Goal: Information Seeking & Learning: Find contact information

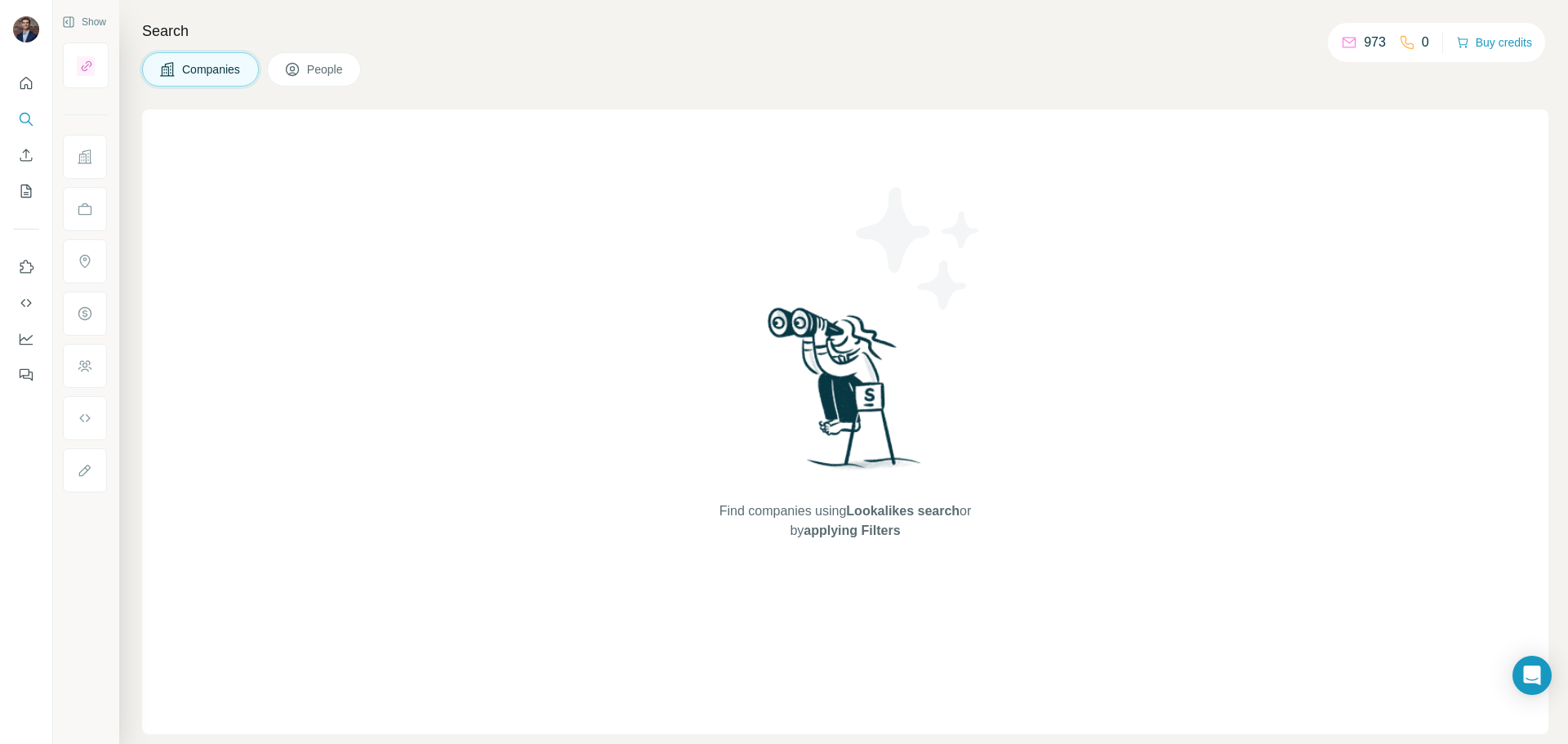
click at [200, 75] on span "Companies" at bounding box center [212, 69] width 59 height 17
click at [875, 526] on span "applying Filters" at bounding box center [852, 530] width 97 height 14
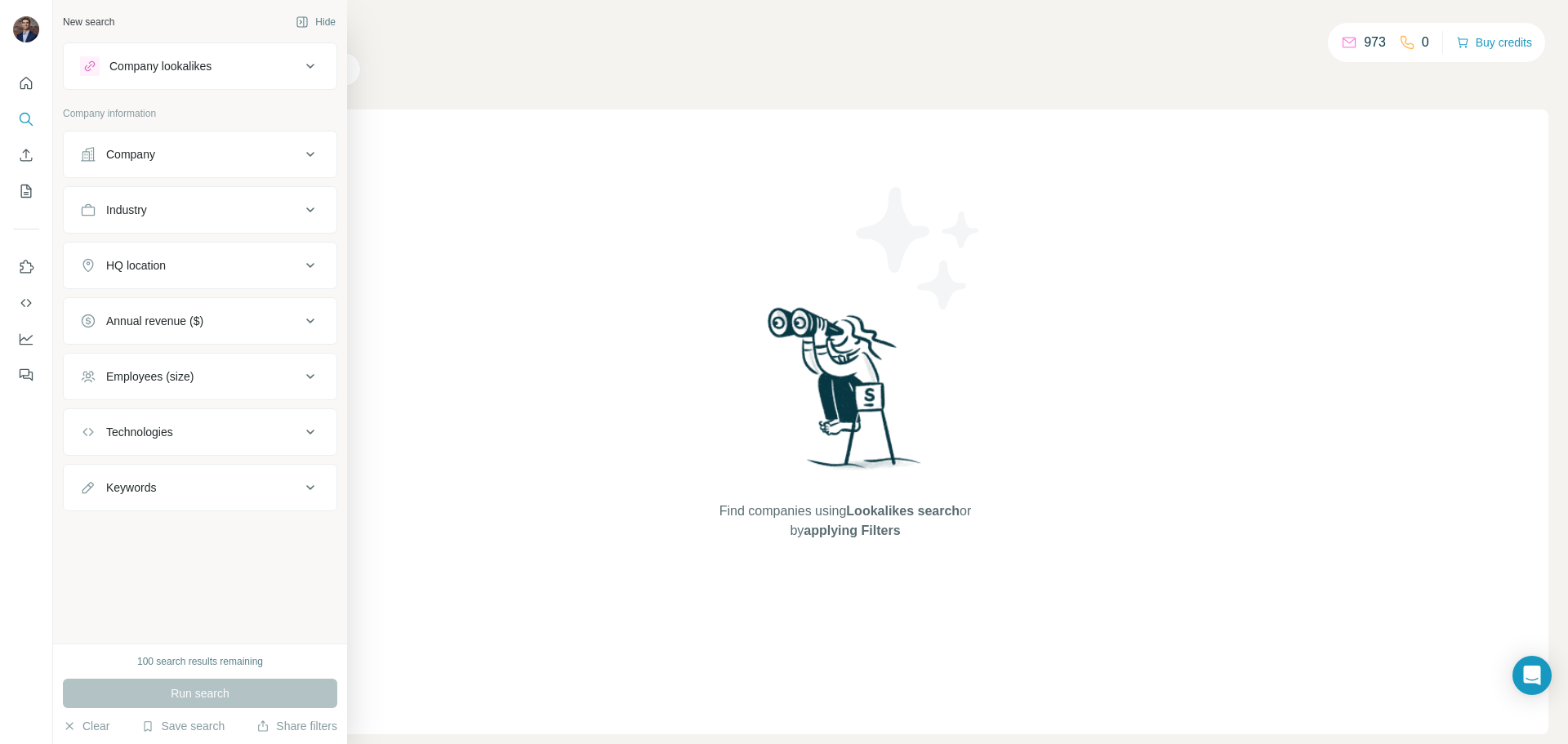
click at [222, 147] on div "Company" at bounding box center [190, 154] width 221 height 17
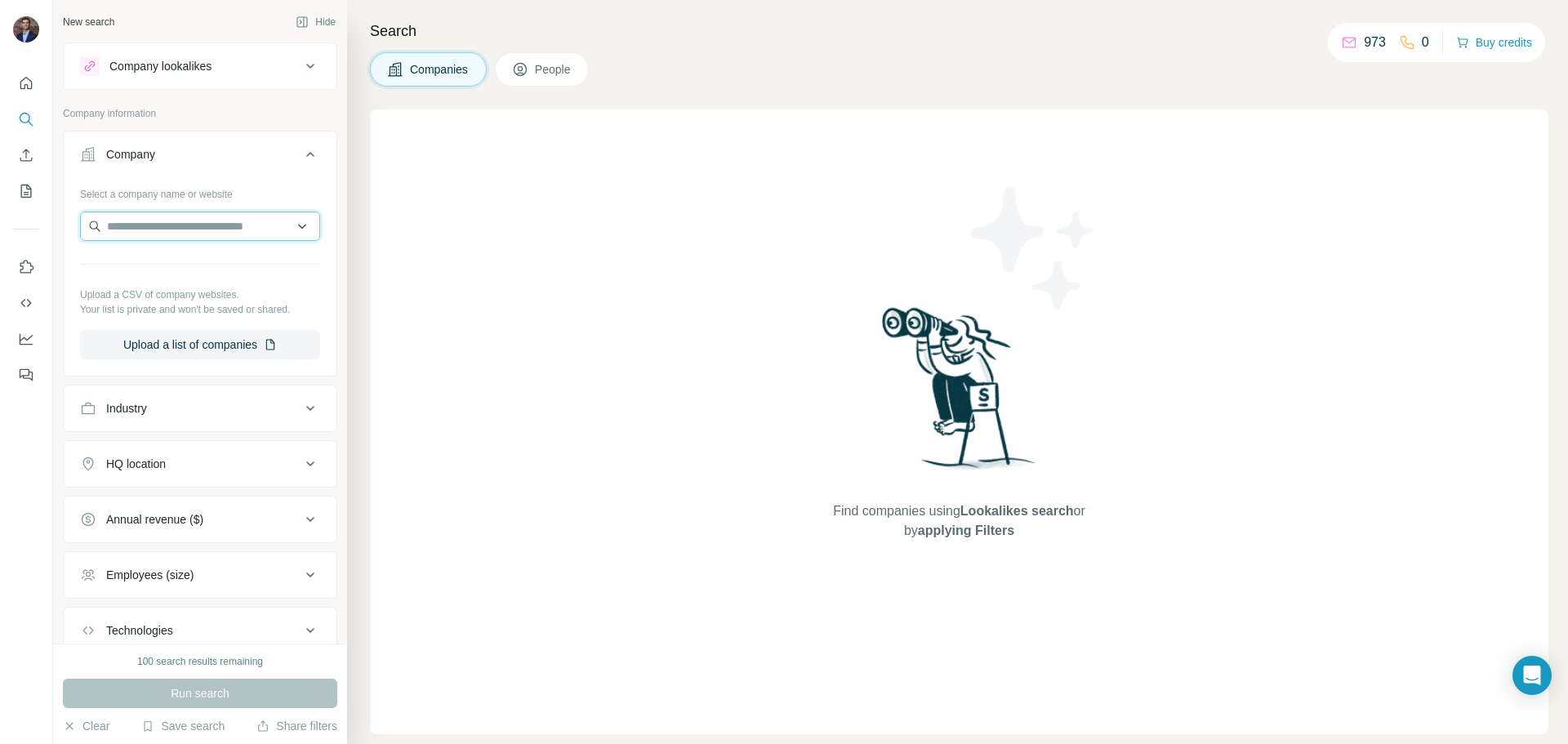
click at [222, 229] on input "text" at bounding box center [200, 227] width 240 height 30
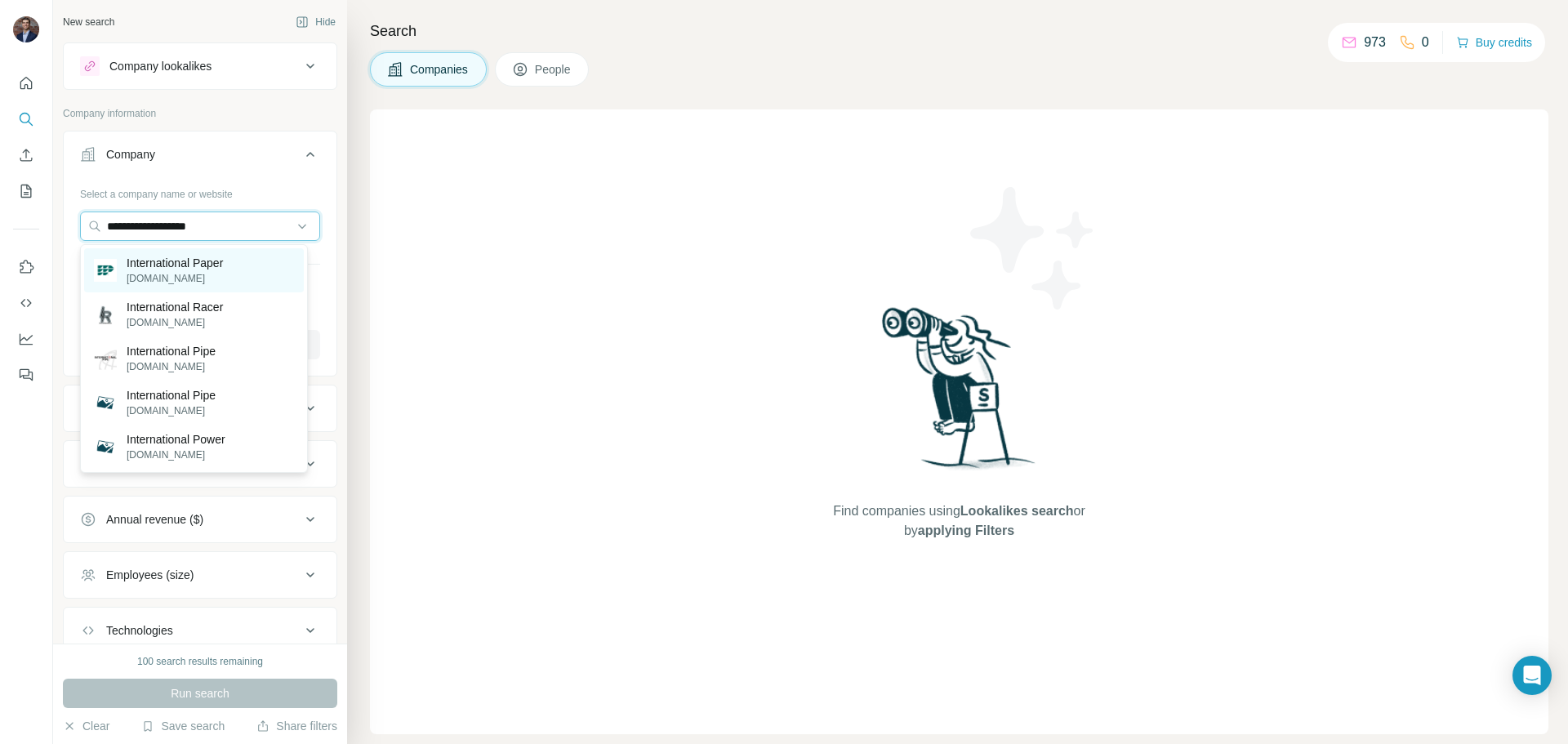
type input "**********"
click at [200, 259] on p "International Paper" at bounding box center [174, 263] width 97 height 17
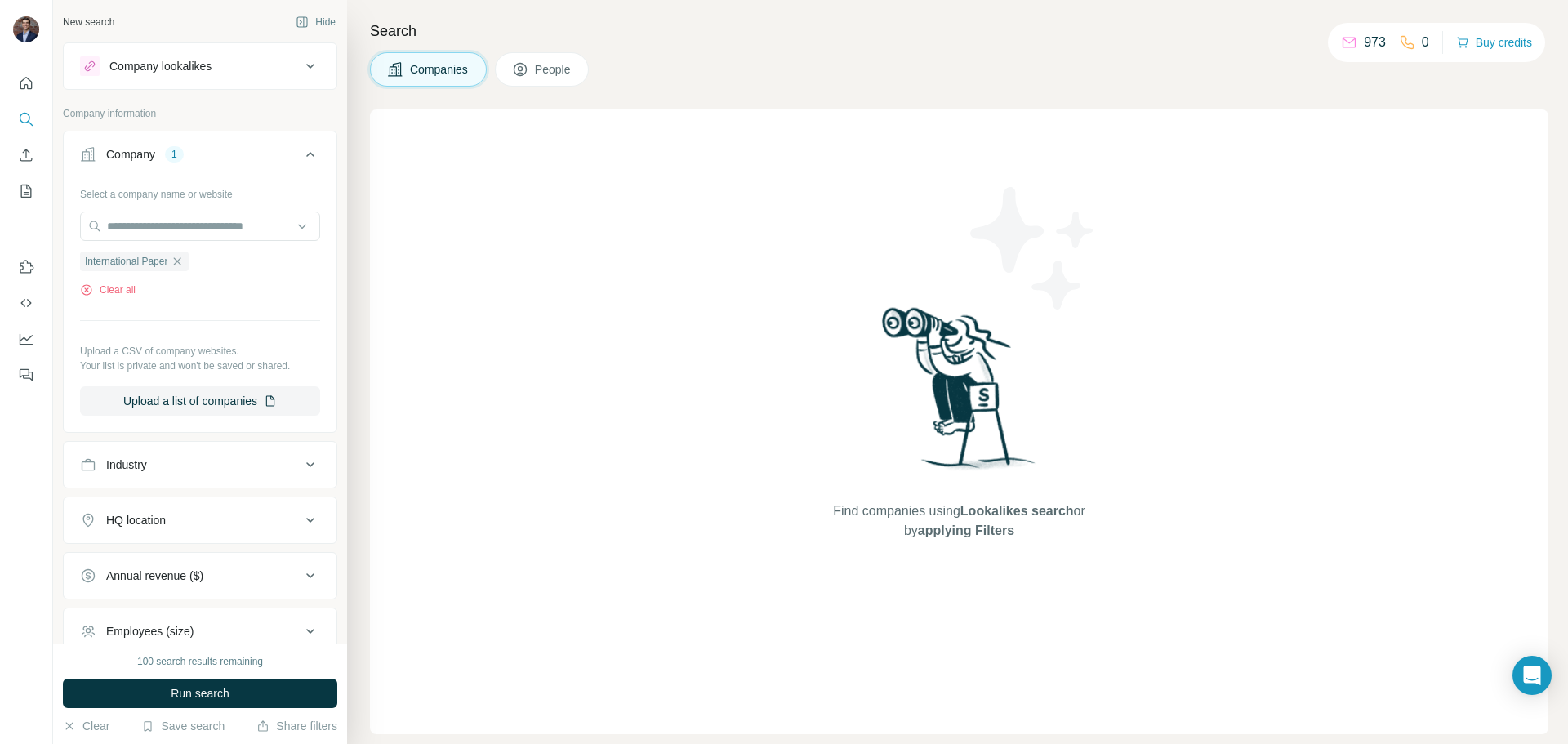
click at [280, 57] on div "Company lookalikes" at bounding box center [190, 66] width 221 height 19
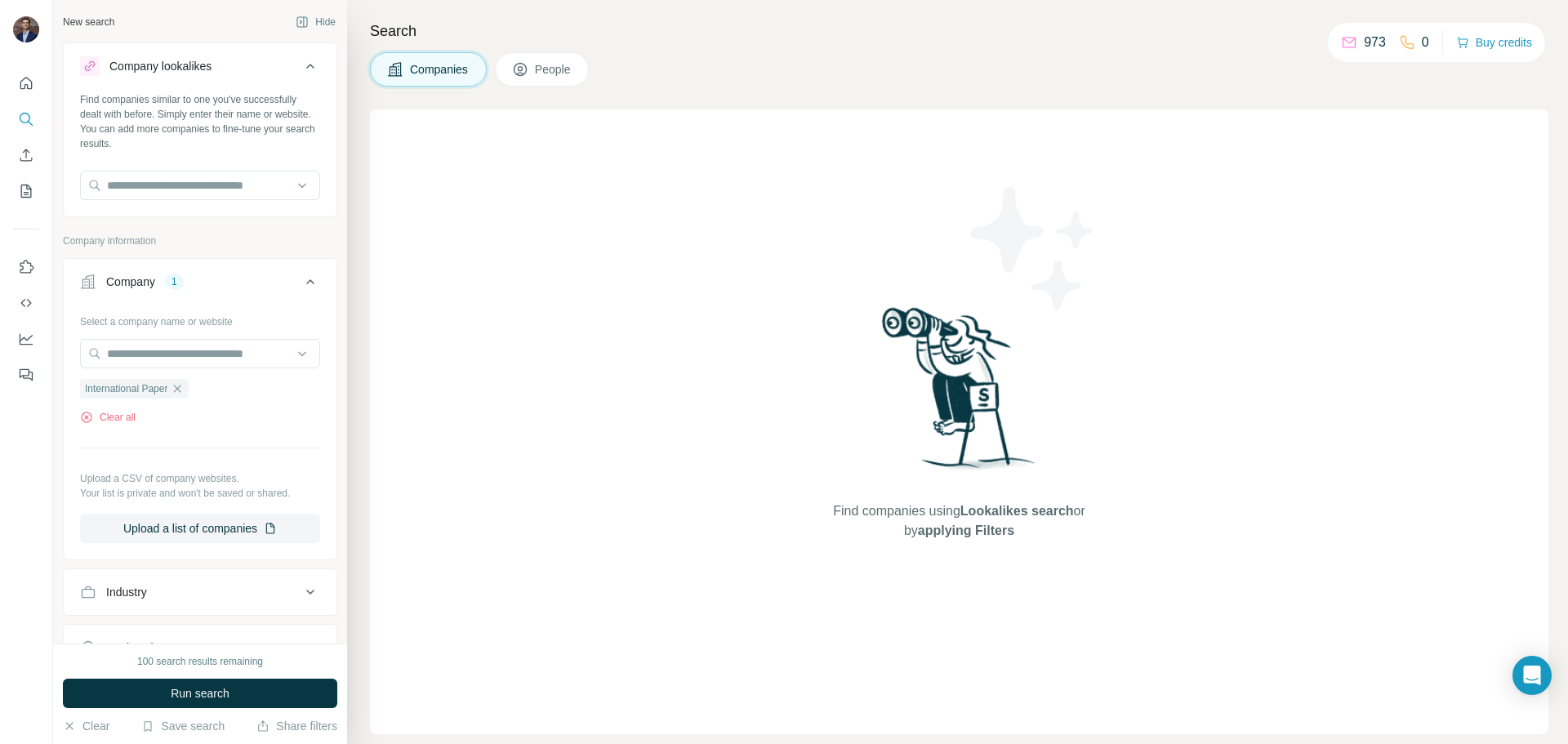
click at [284, 58] on div "Company lookalikes" at bounding box center [190, 66] width 221 height 19
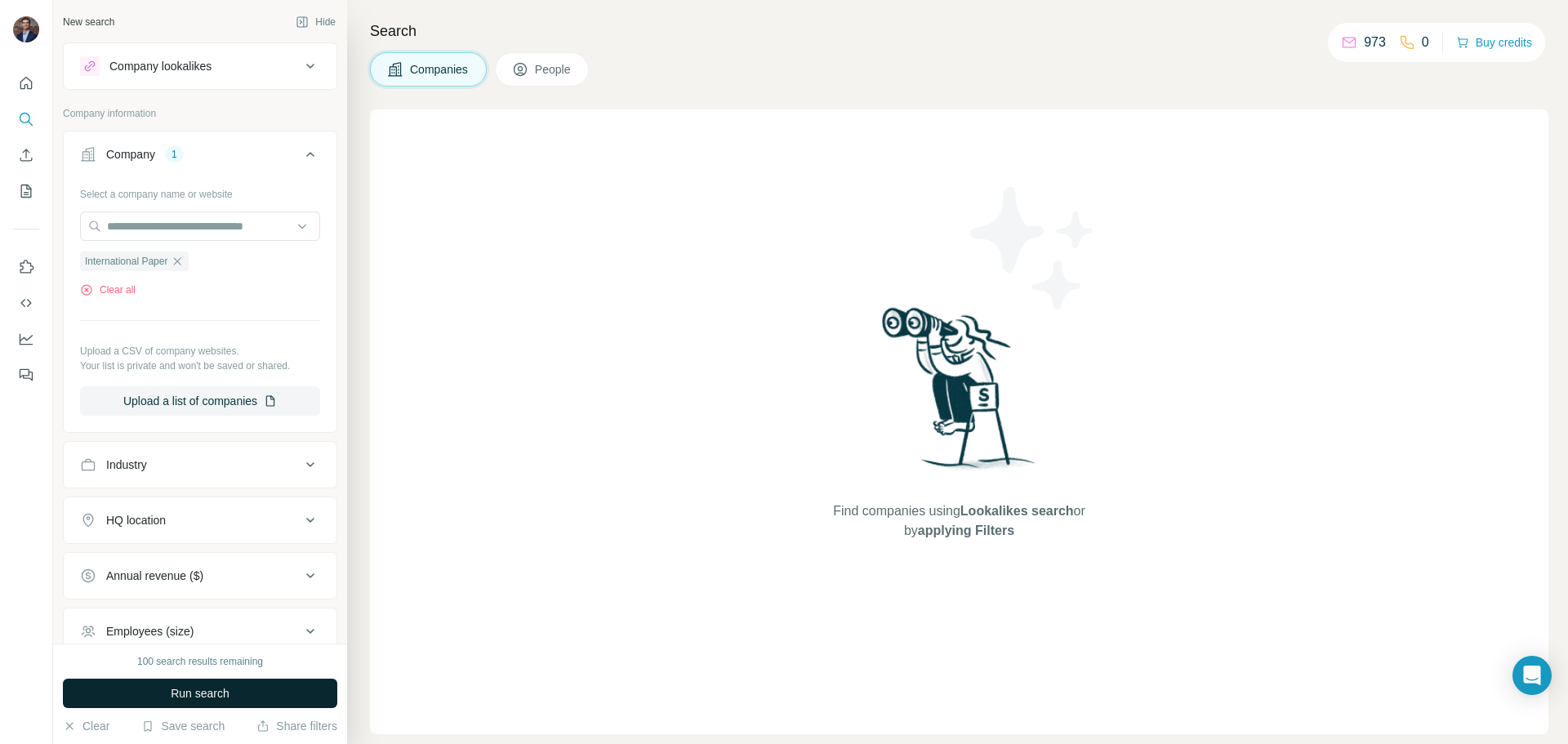
click at [182, 687] on span "Run search" at bounding box center [200, 693] width 58 height 17
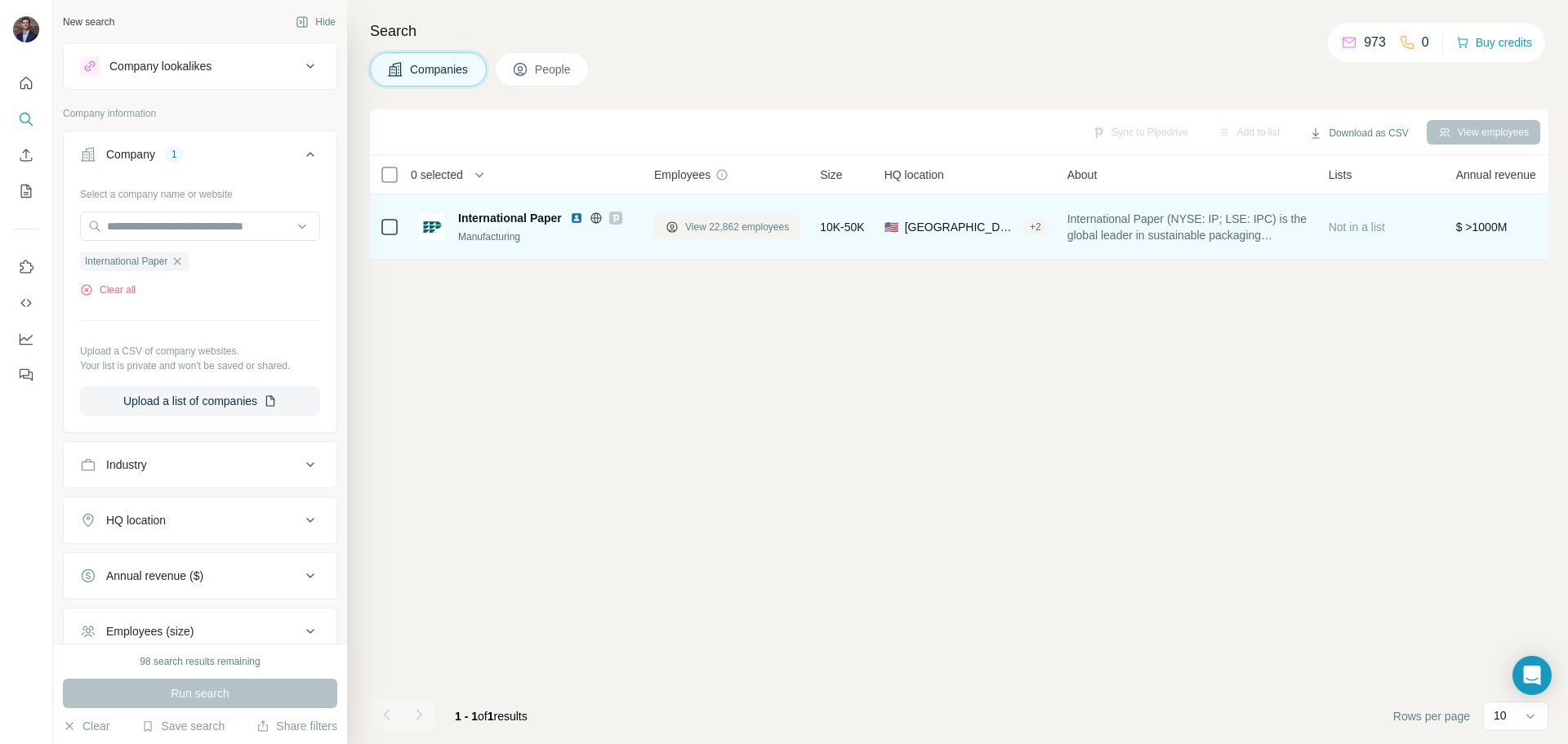
click at [714, 222] on span "View 22,862 employees" at bounding box center [737, 227] width 104 height 15
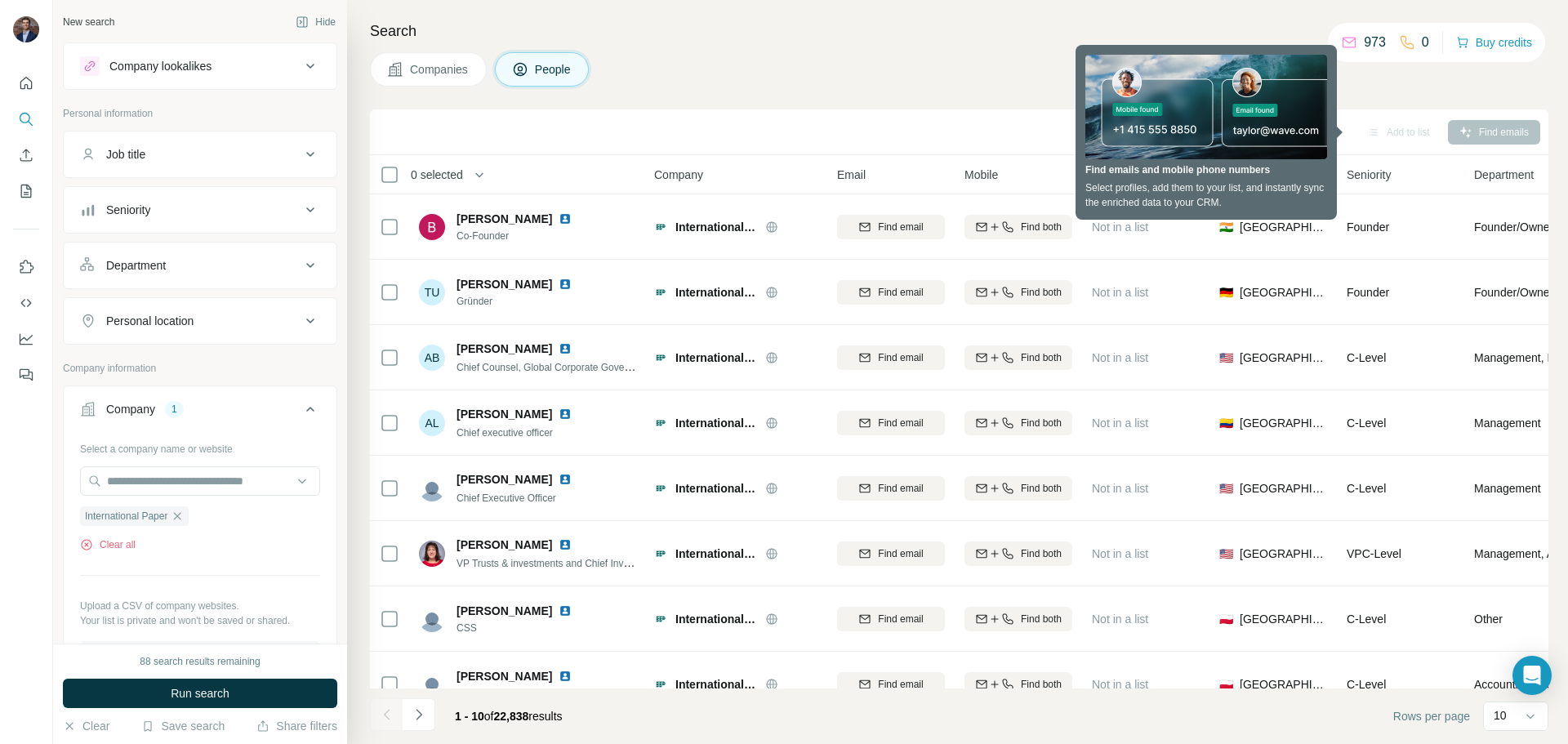
click at [1420, 85] on div "Companies People" at bounding box center [959, 69] width 1179 height 34
click at [849, 81] on div "Companies People" at bounding box center [959, 69] width 1179 height 34
click at [268, 316] on div "Personal location" at bounding box center [190, 321] width 221 height 17
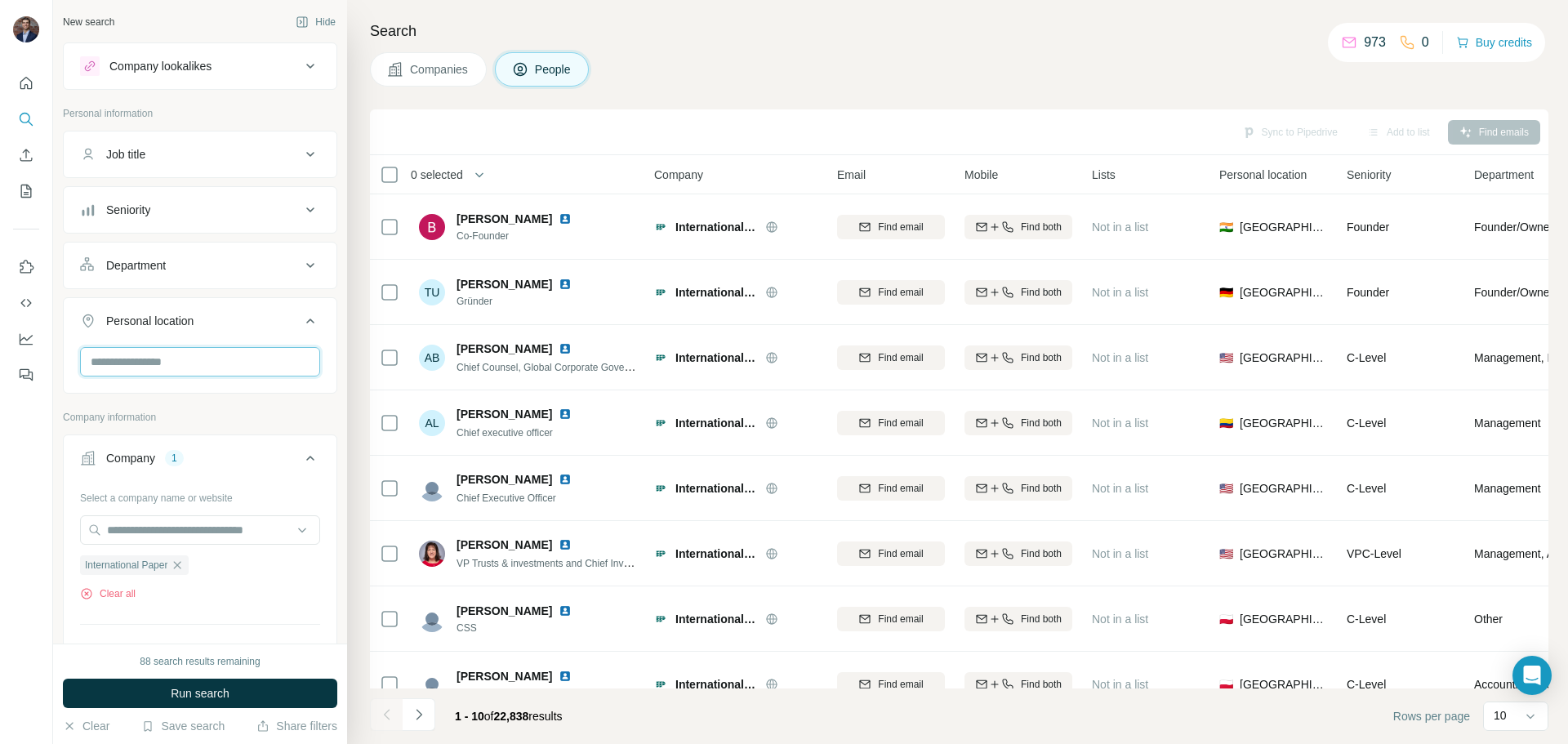
click at [256, 365] on input "text" at bounding box center [200, 362] width 240 height 30
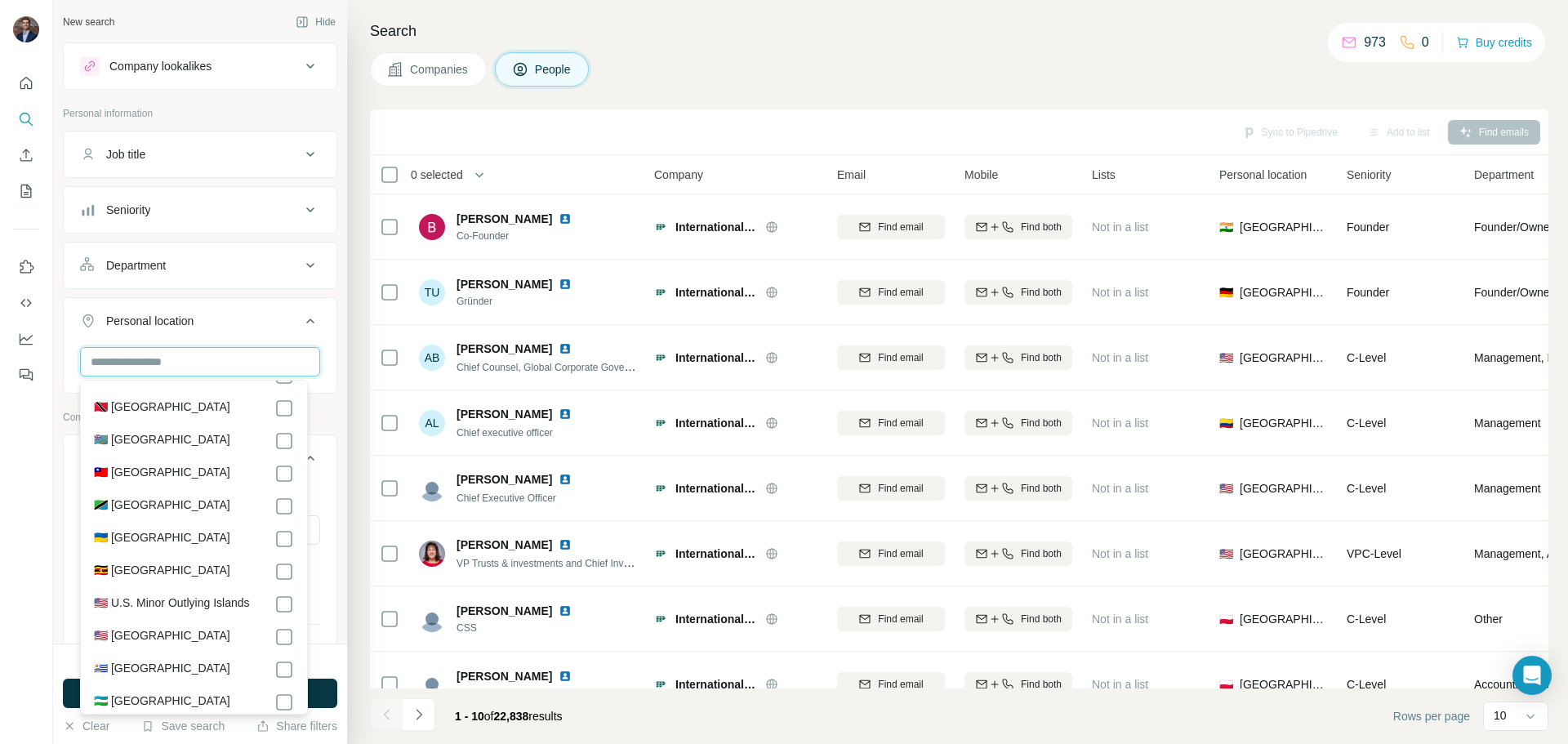
scroll to position [7435, 0]
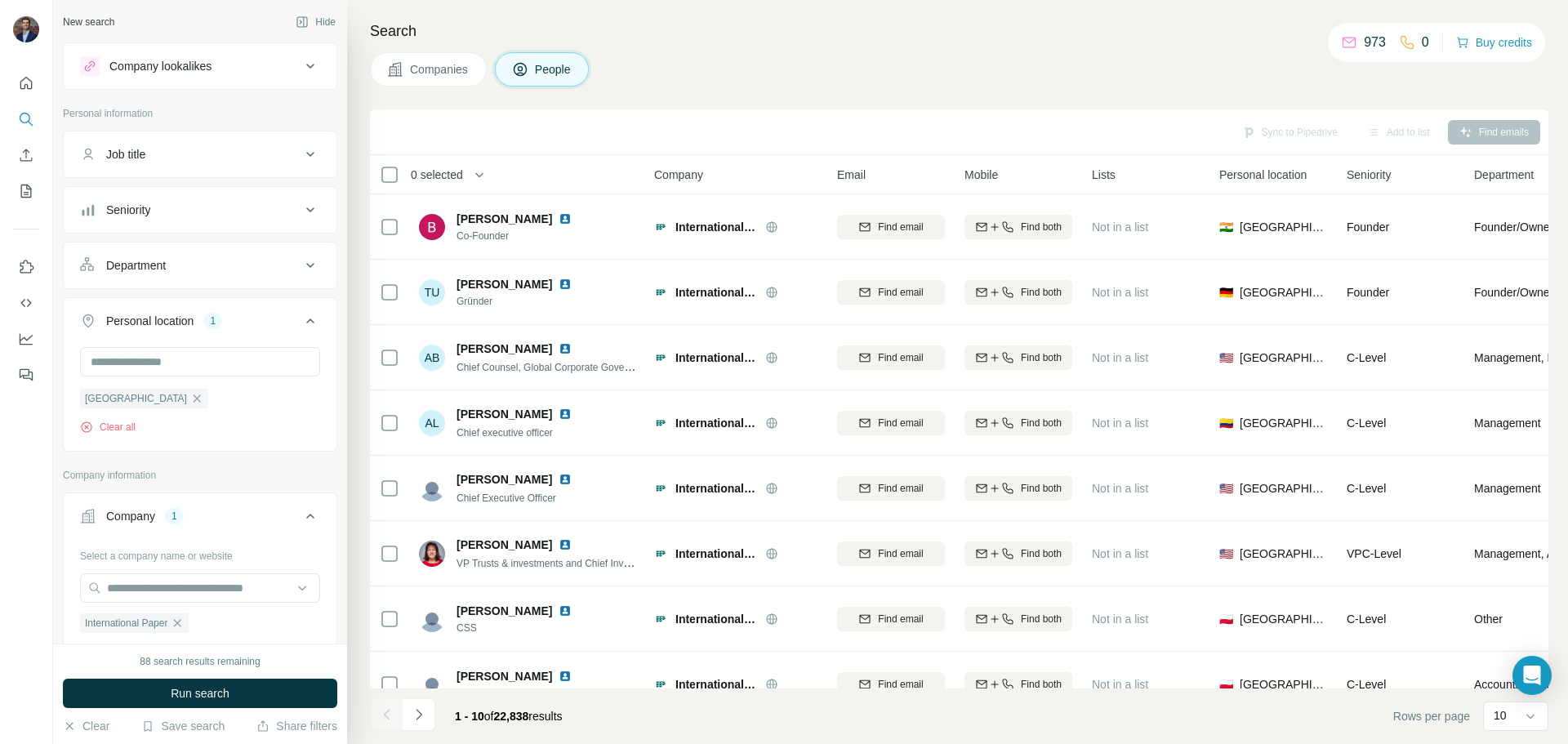
click at [329, 324] on div "New search Hide Company lookalikes Personal information Job title Seniority Dep…" at bounding box center [200, 322] width 294 height 644
click at [220, 698] on span "Run search" at bounding box center [200, 693] width 58 height 17
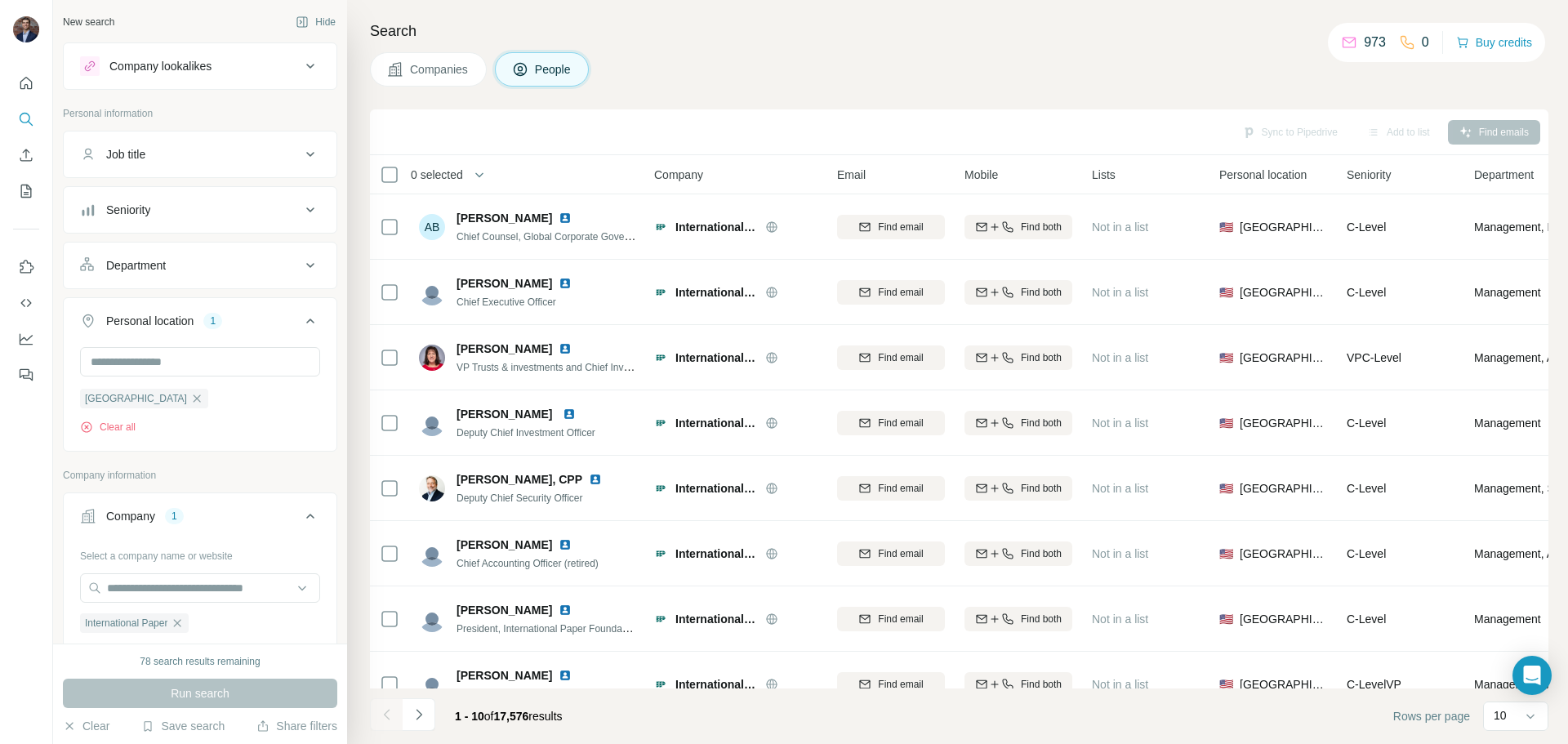
click at [280, 268] on div "Department" at bounding box center [190, 265] width 221 height 17
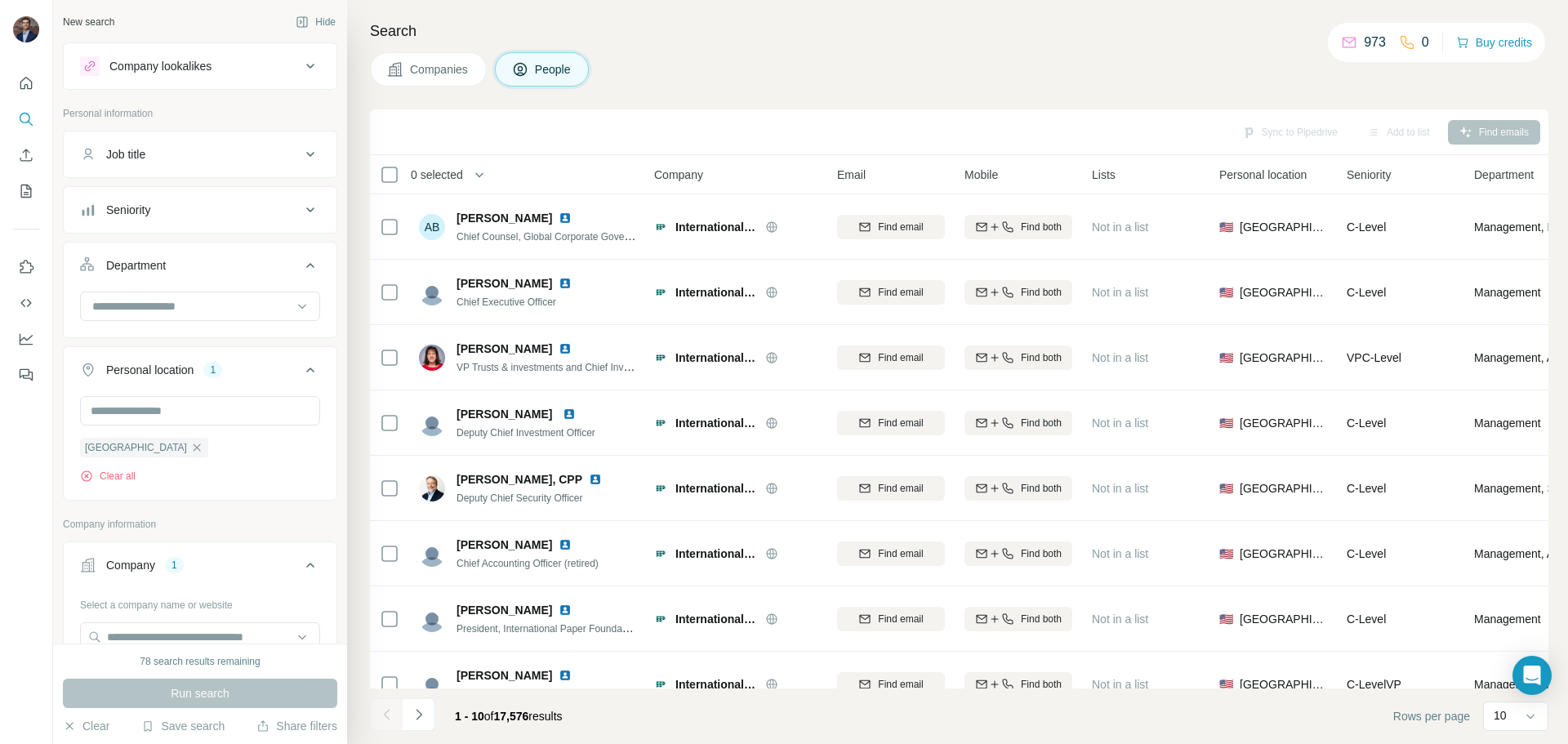
click at [280, 268] on div "Department" at bounding box center [190, 265] width 221 height 17
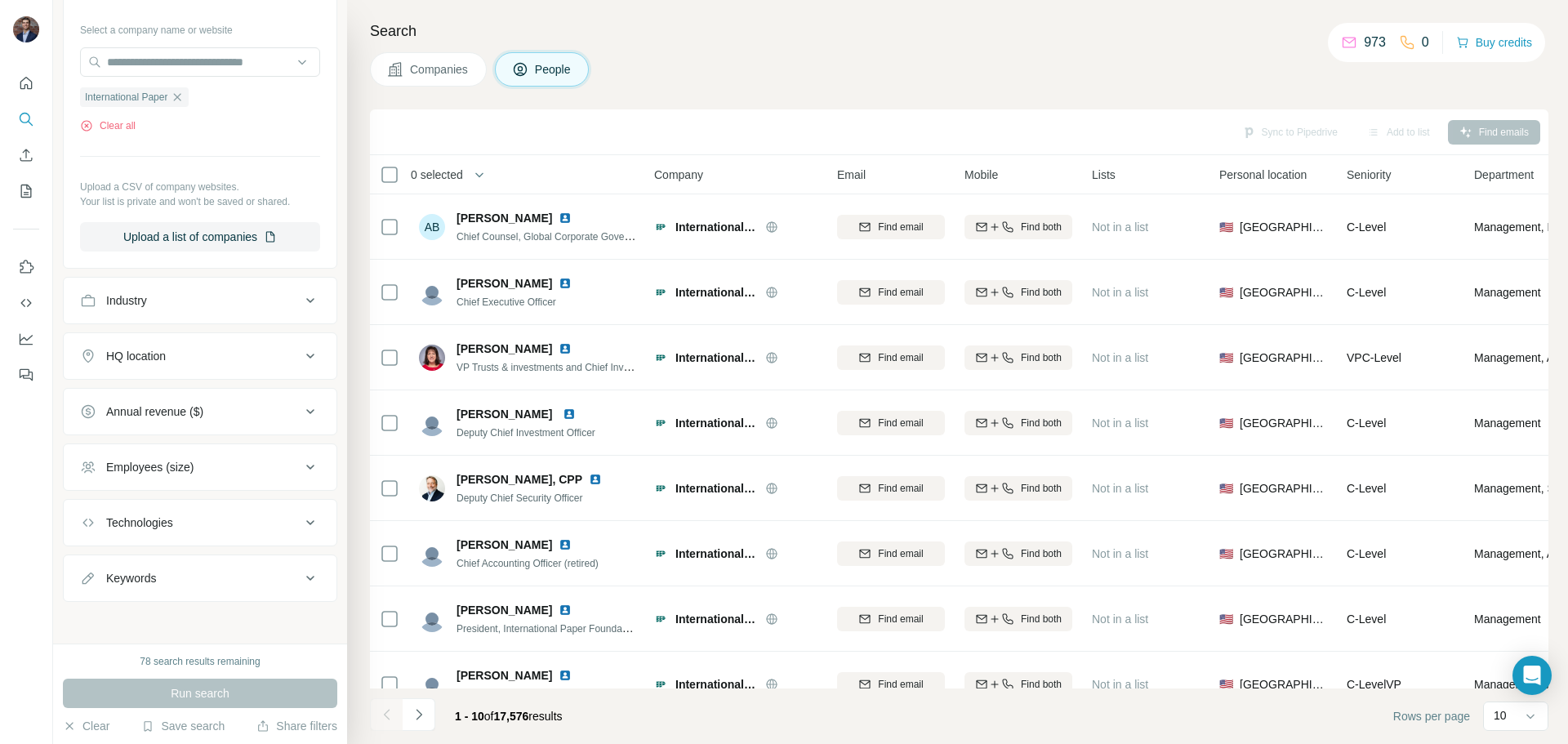
scroll to position [532, 0]
click at [301, 349] on icon at bounding box center [310, 352] width 19 height 19
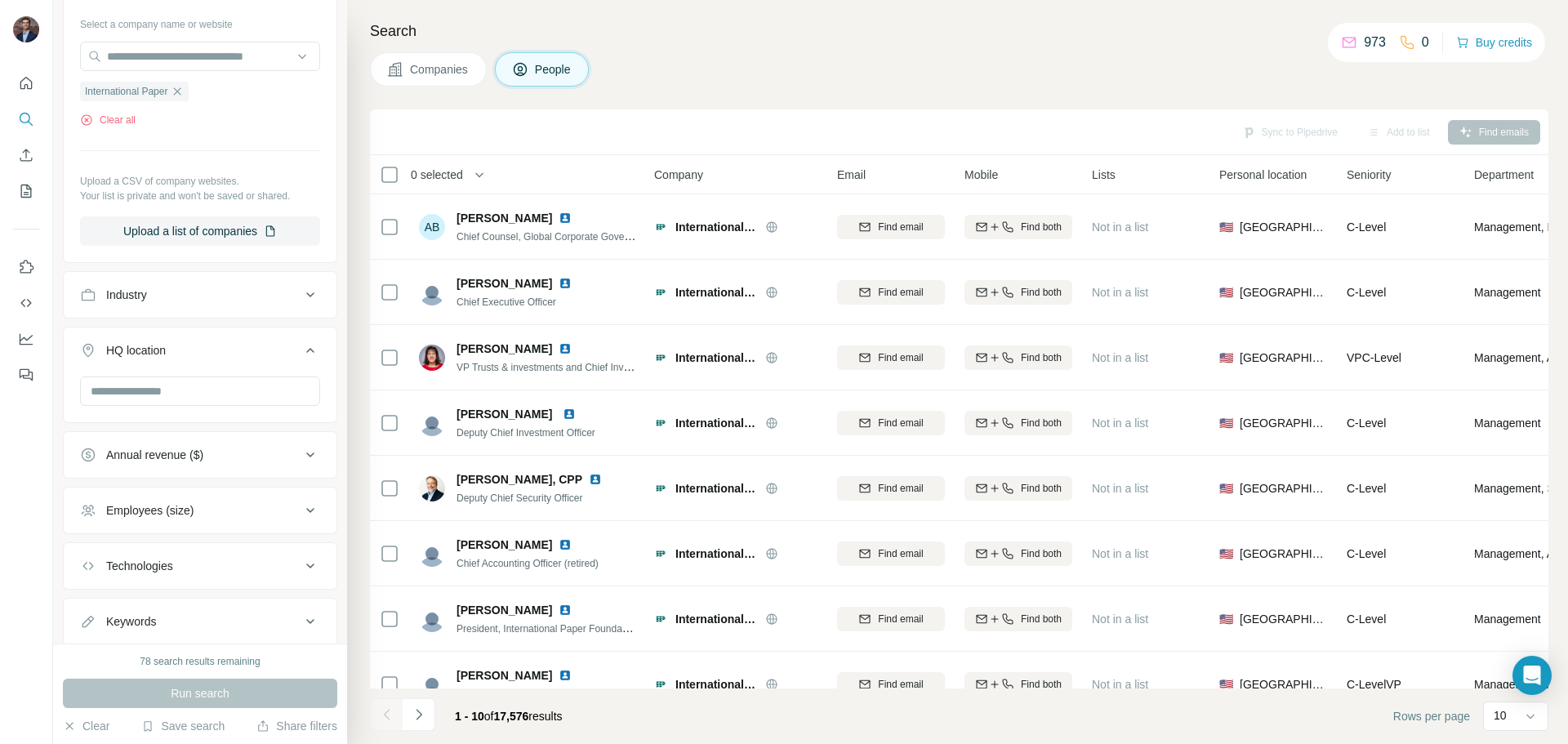
click at [301, 350] on icon at bounding box center [310, 351] width 19 height 19
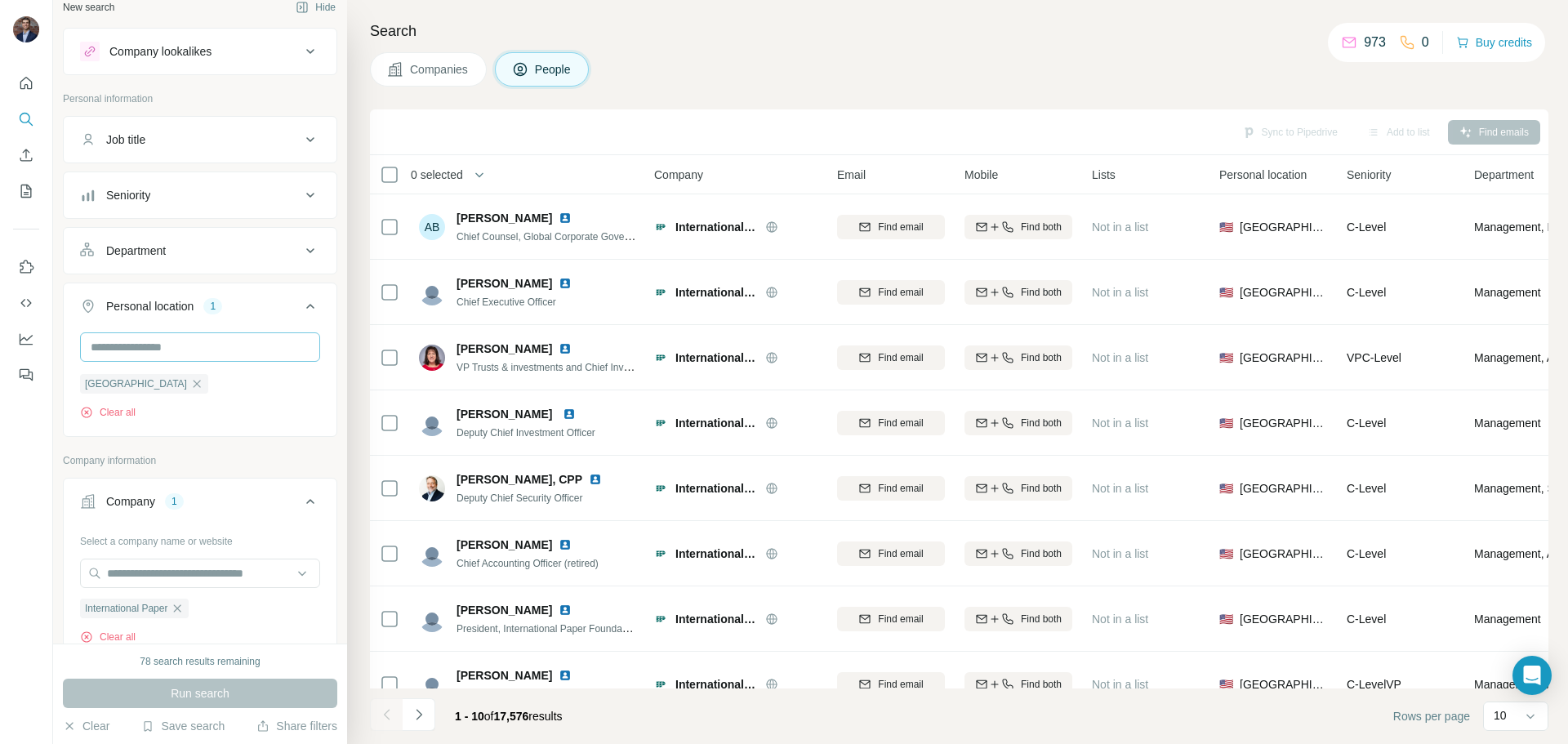
scroll to position [0, 0]
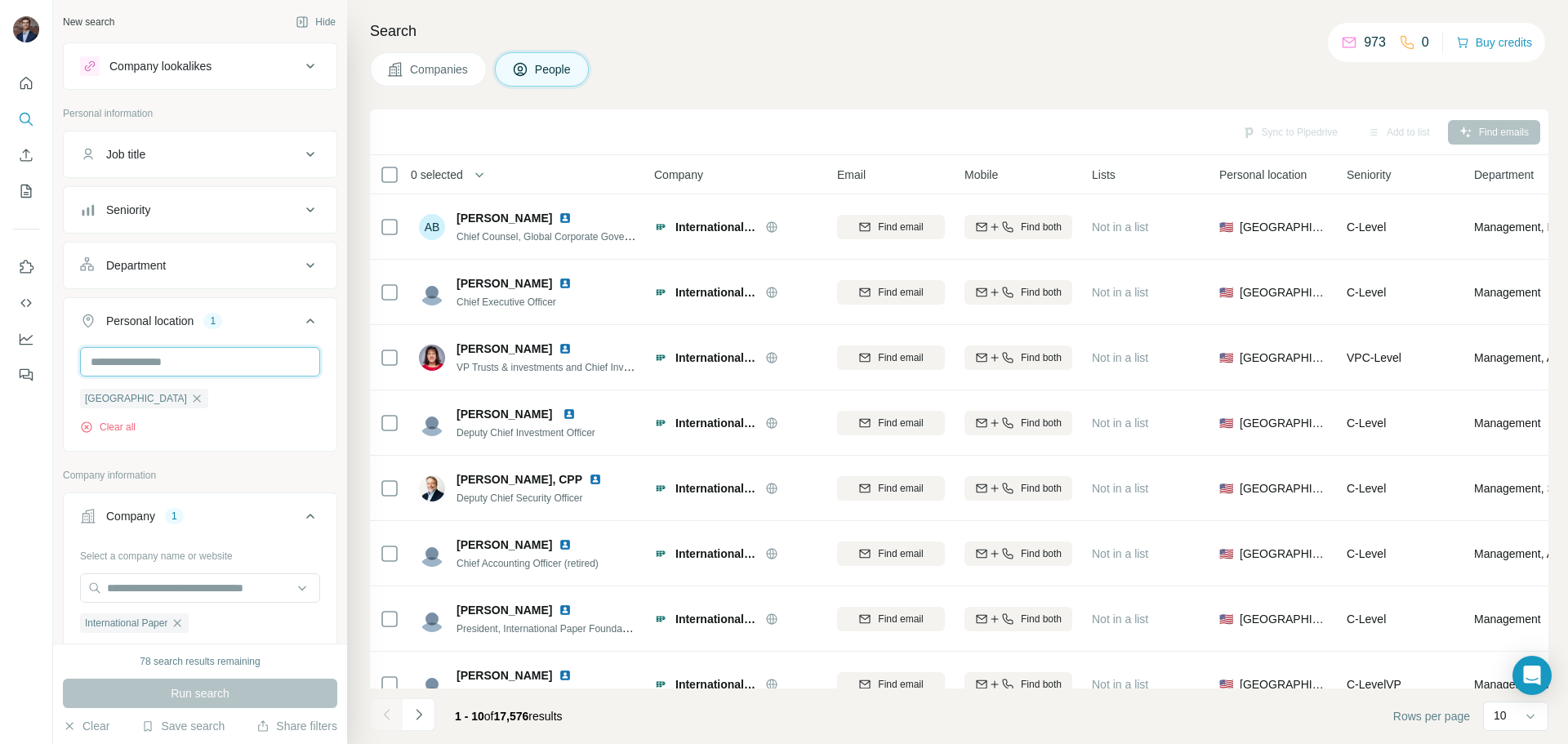
click at [240, 359] on input "text" at bounding box center [200, 362] width 240 height 30
type input "*"
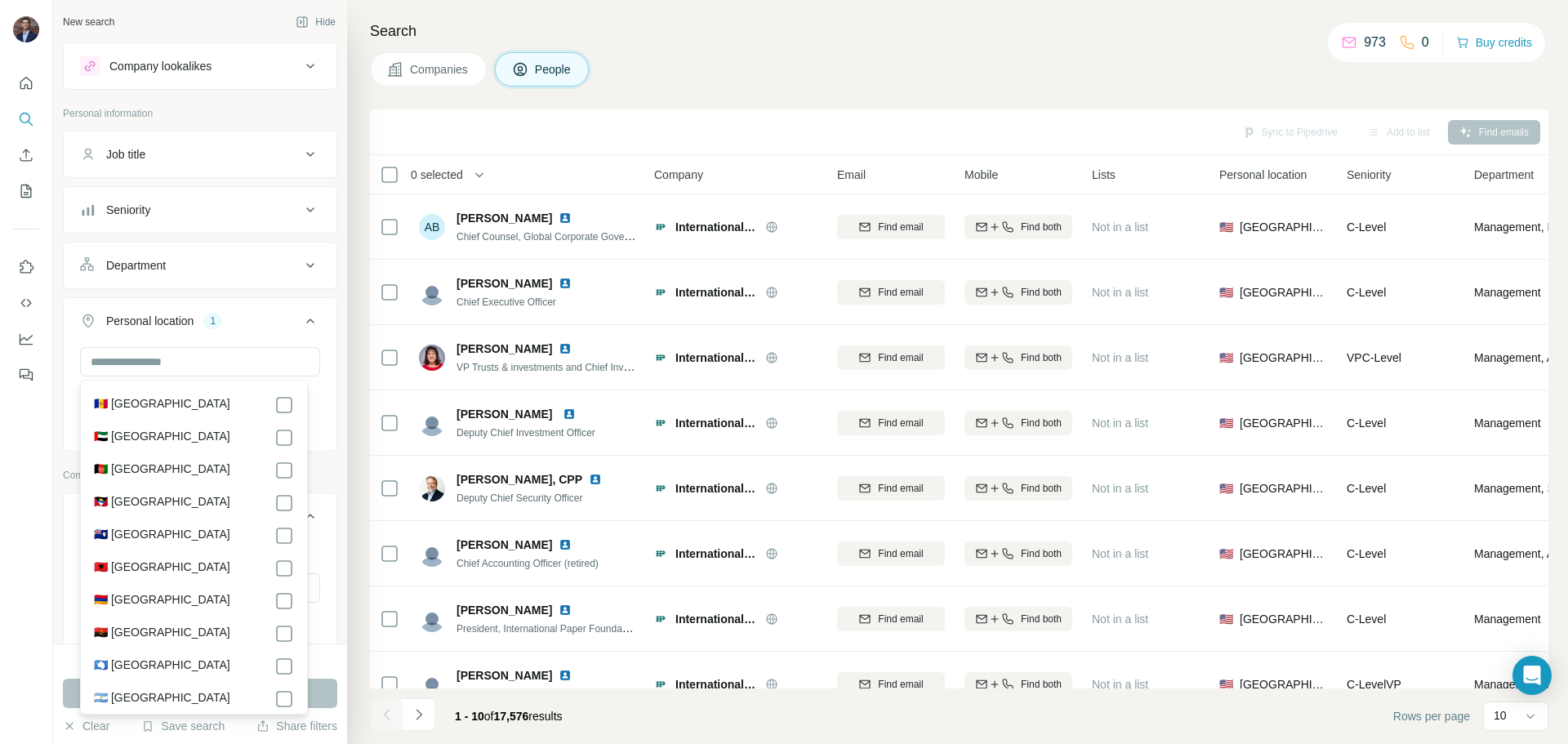
click at [262, 115] on p "Personal information" at bounding box center [200, 113] width 275 height 15
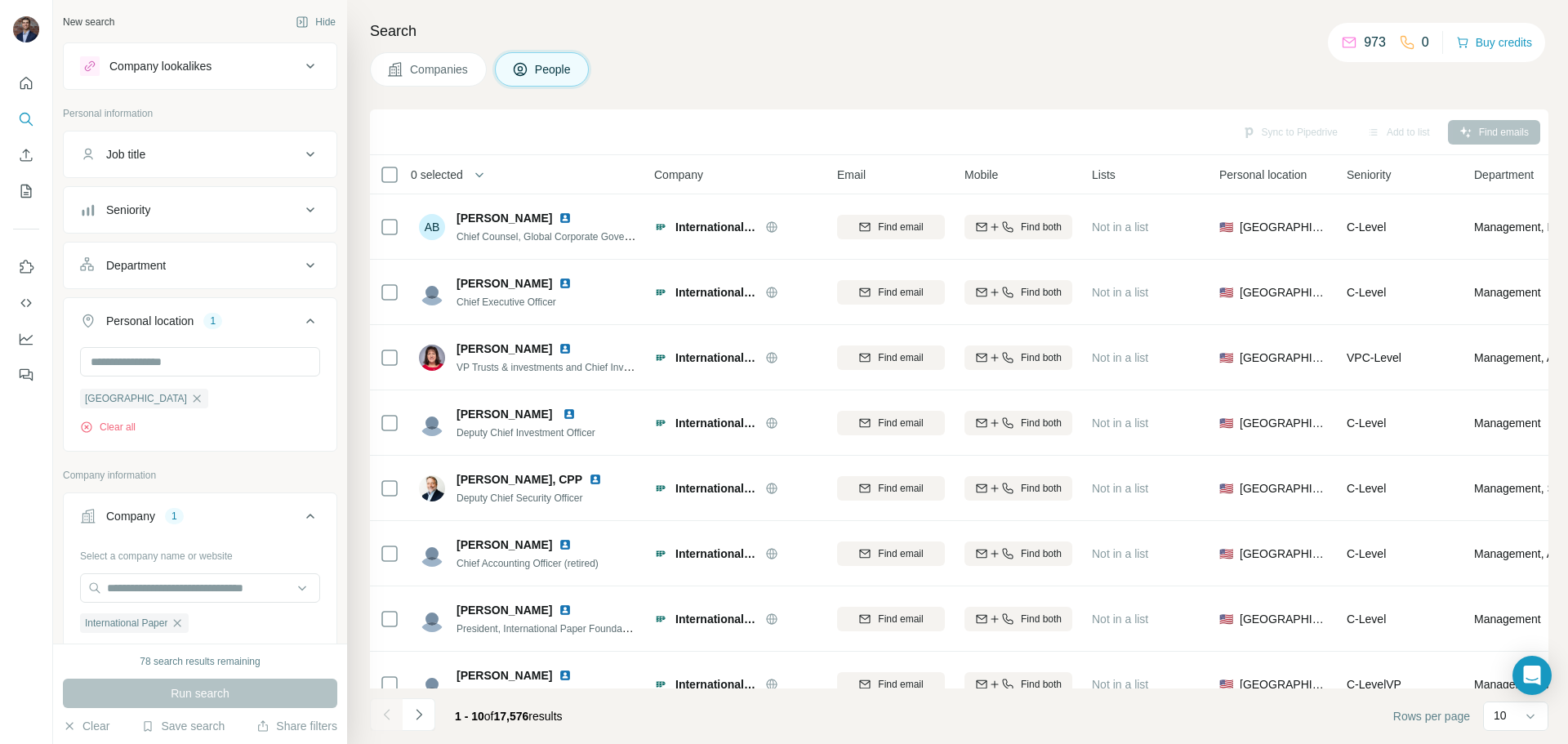
click at [286, 151] on div "Job title" at bounding box center [190, 154] width 221 height 17
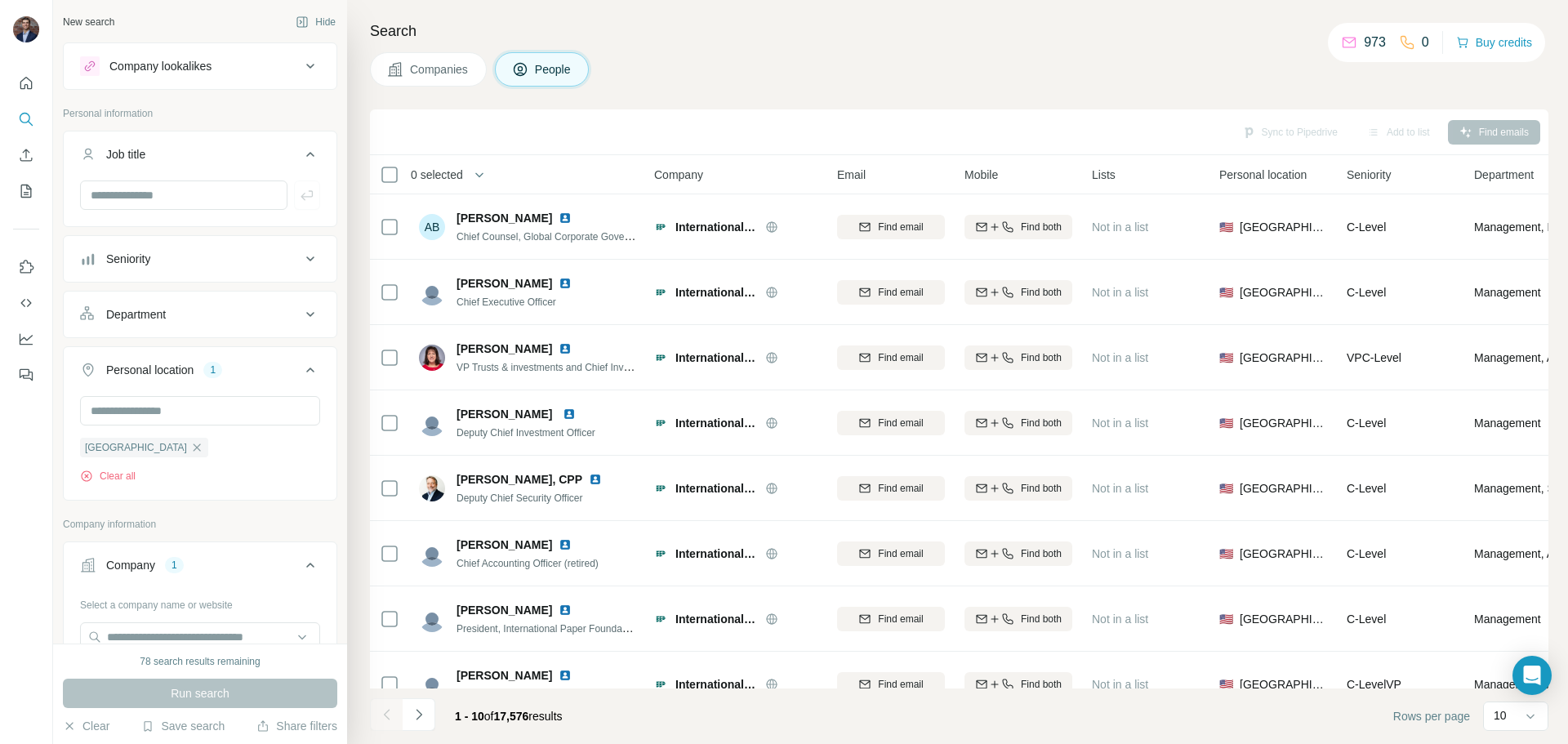
click at [286, 151] on div "Job title" at bounding box center [190, 154] width 221 height 17
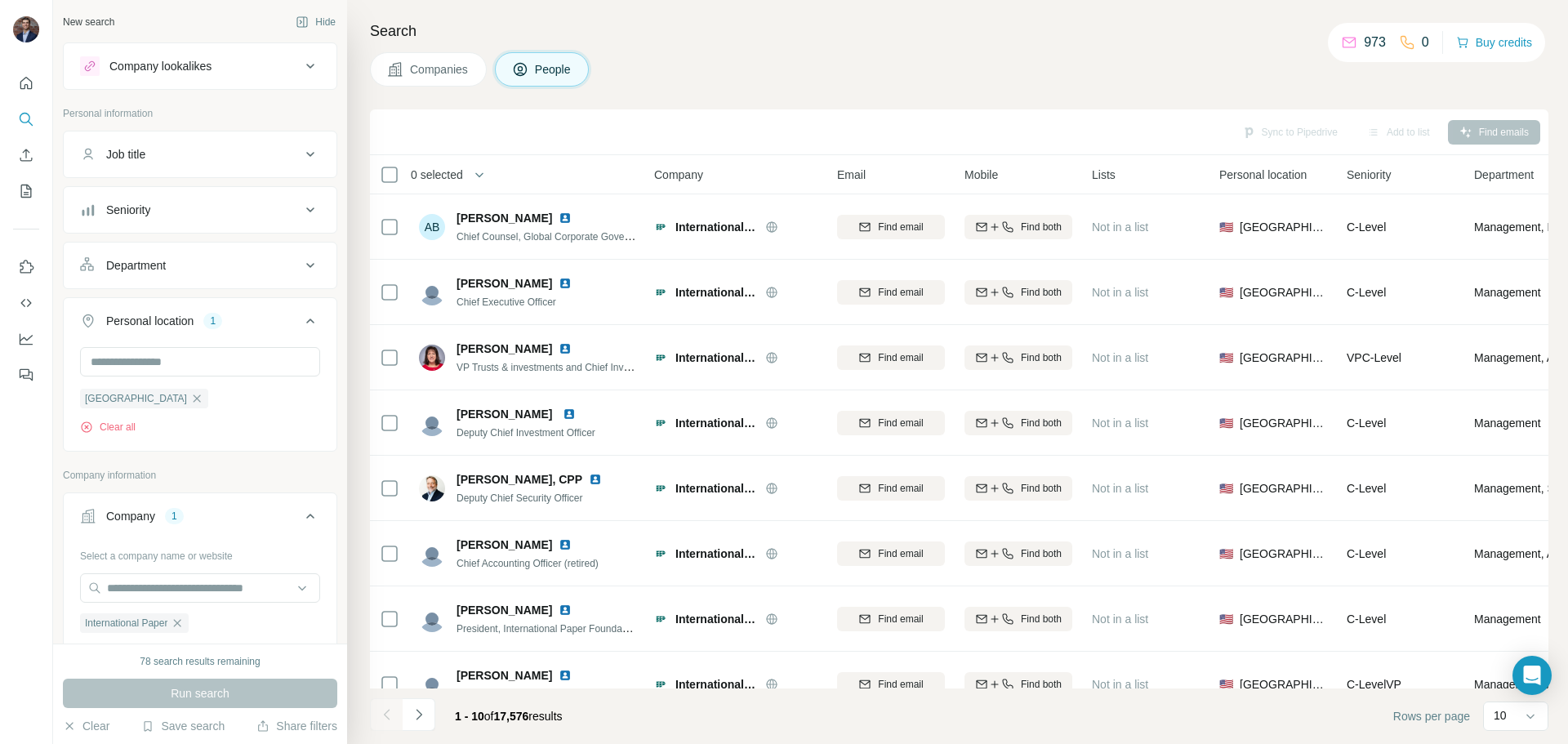
click at [290, 220] on button "Seniority" at bounding box center [200, 209] width 273 height 39
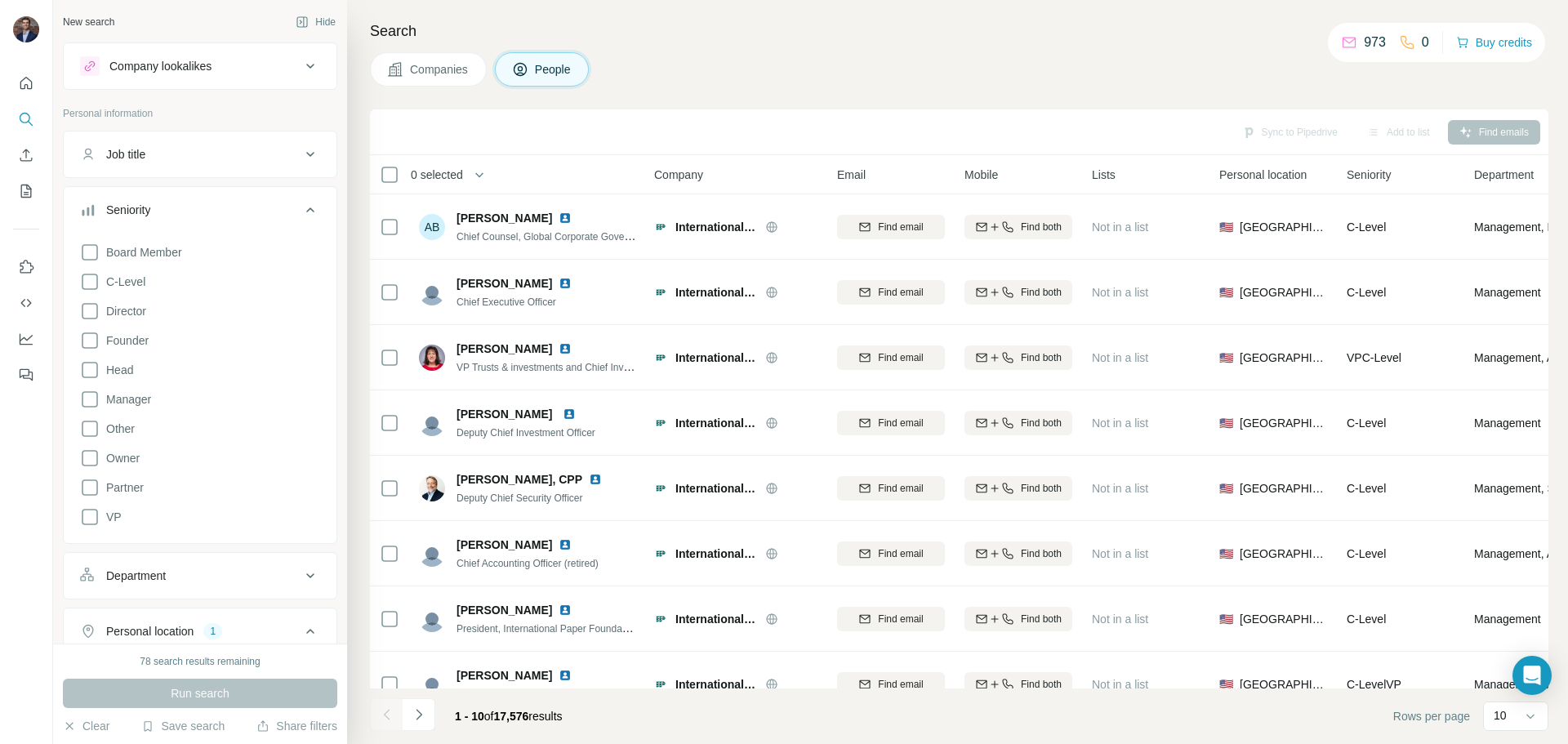
click at [301, 211] on icon at bounding box center [310, 209] width 19 height 19
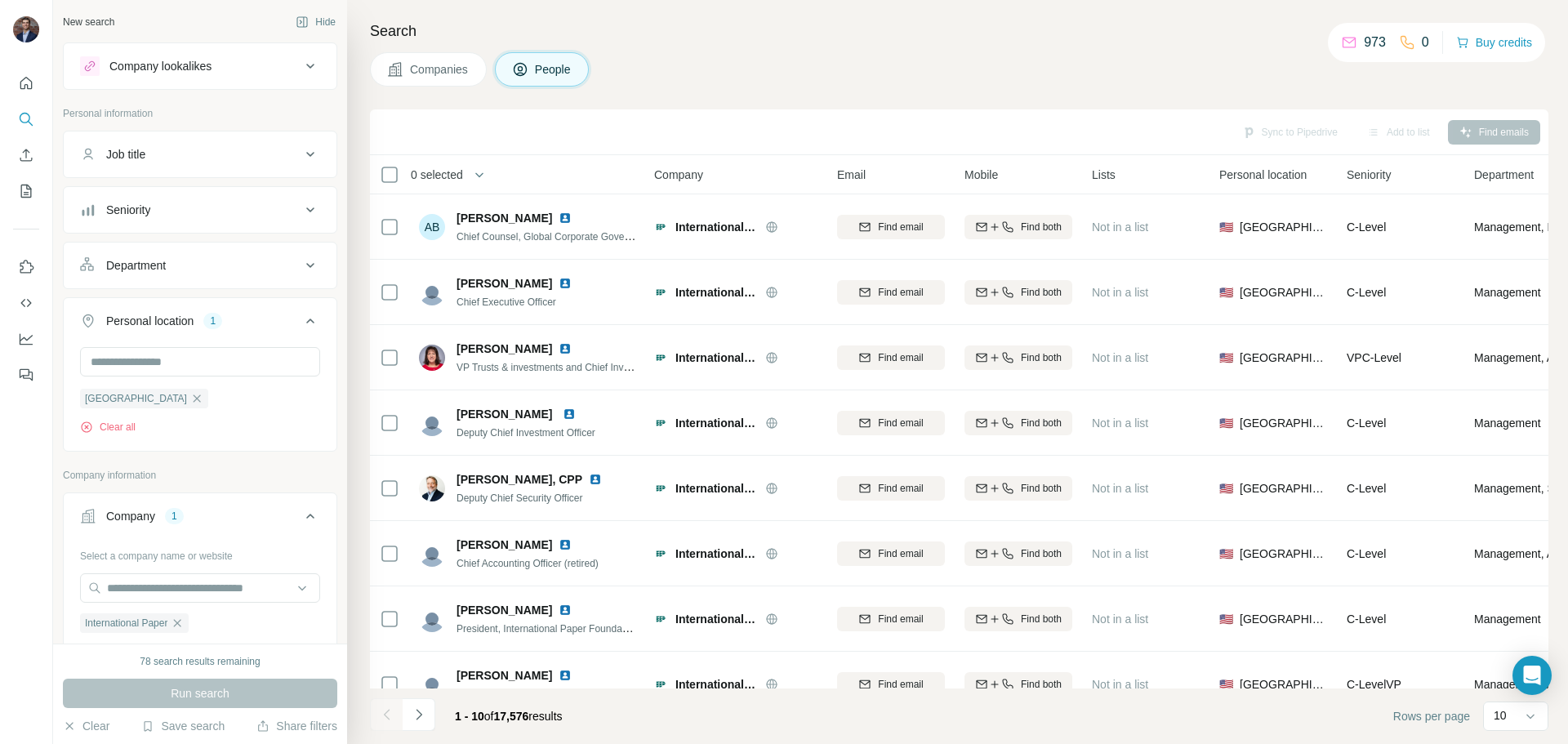
click at [288, 251] on button "Department" at bounding box center [200, 265] width 273 height 39
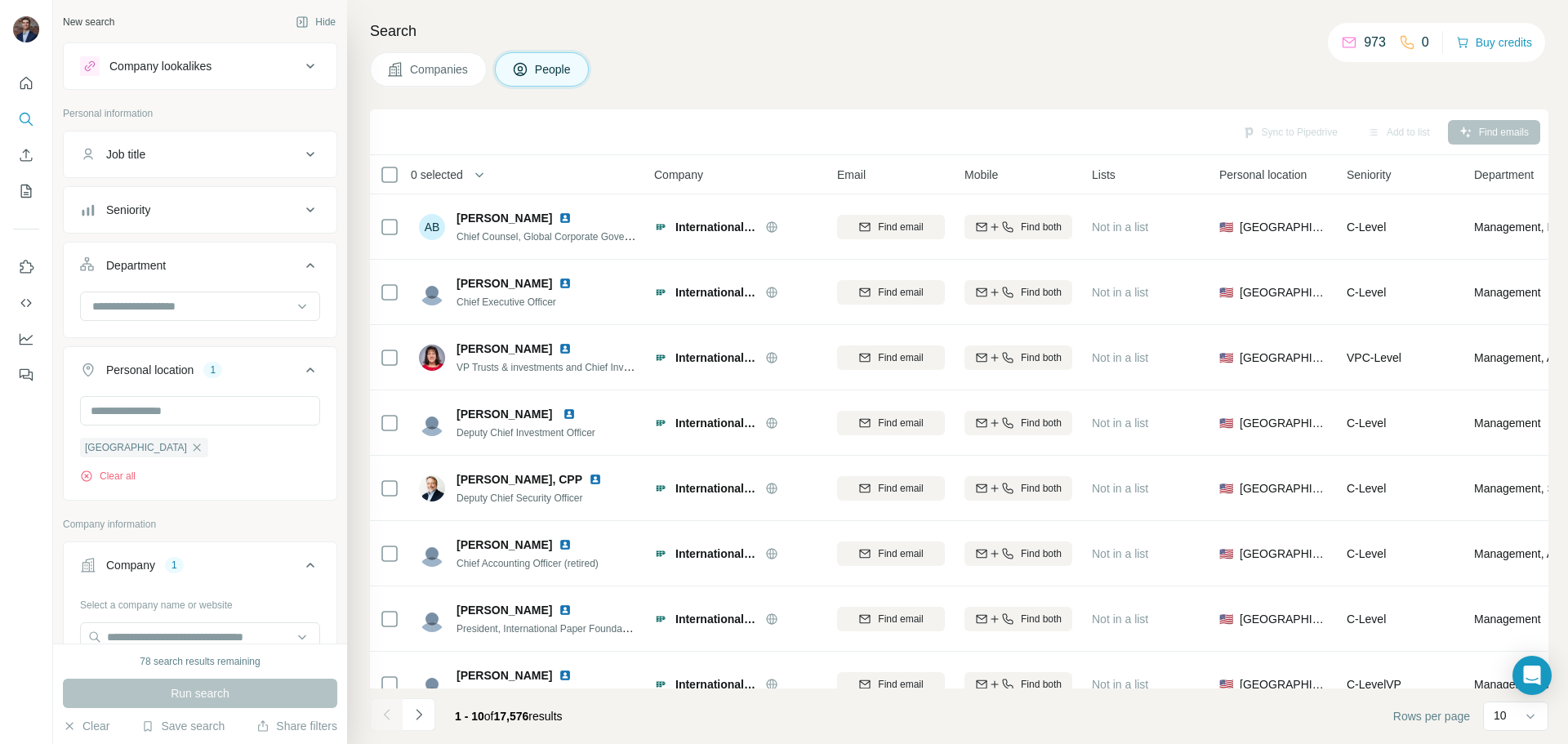
click at [288, 251] on button "Department" at bounding box center [200, 269] width 273 height 45
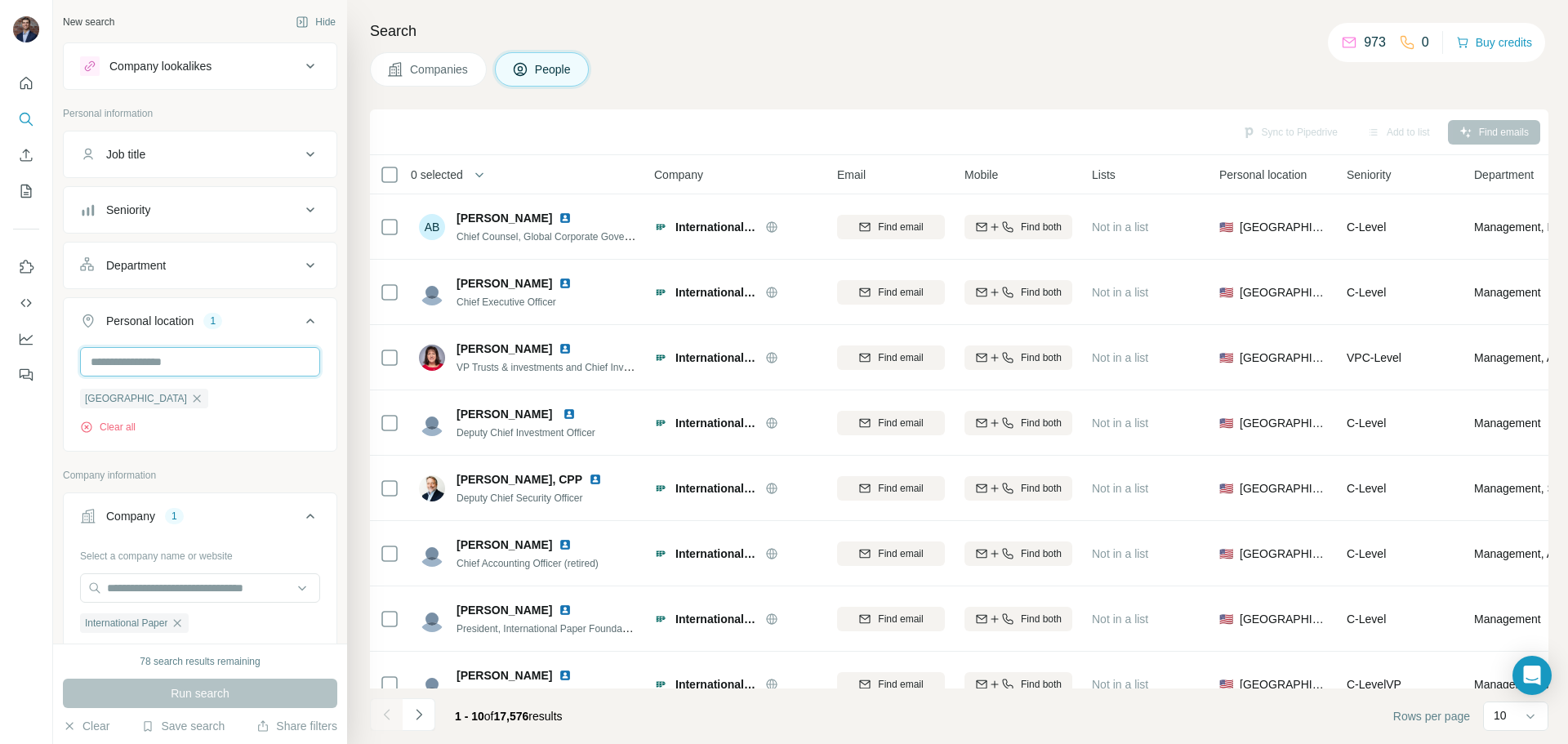
click at [177, 368] on input "text" at bounding box center [200, 362] width 240 height 30
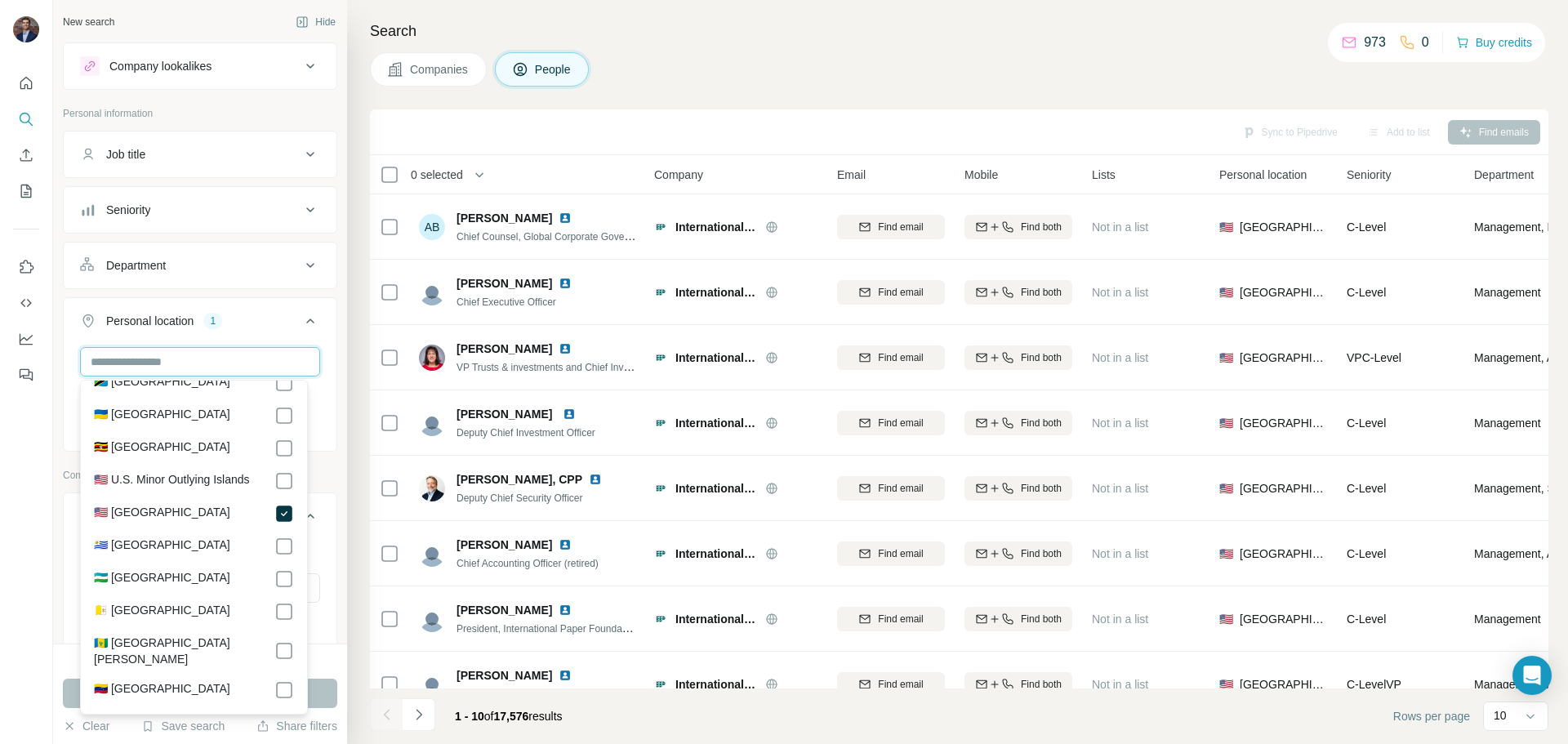
scroll to position [7523, 0]
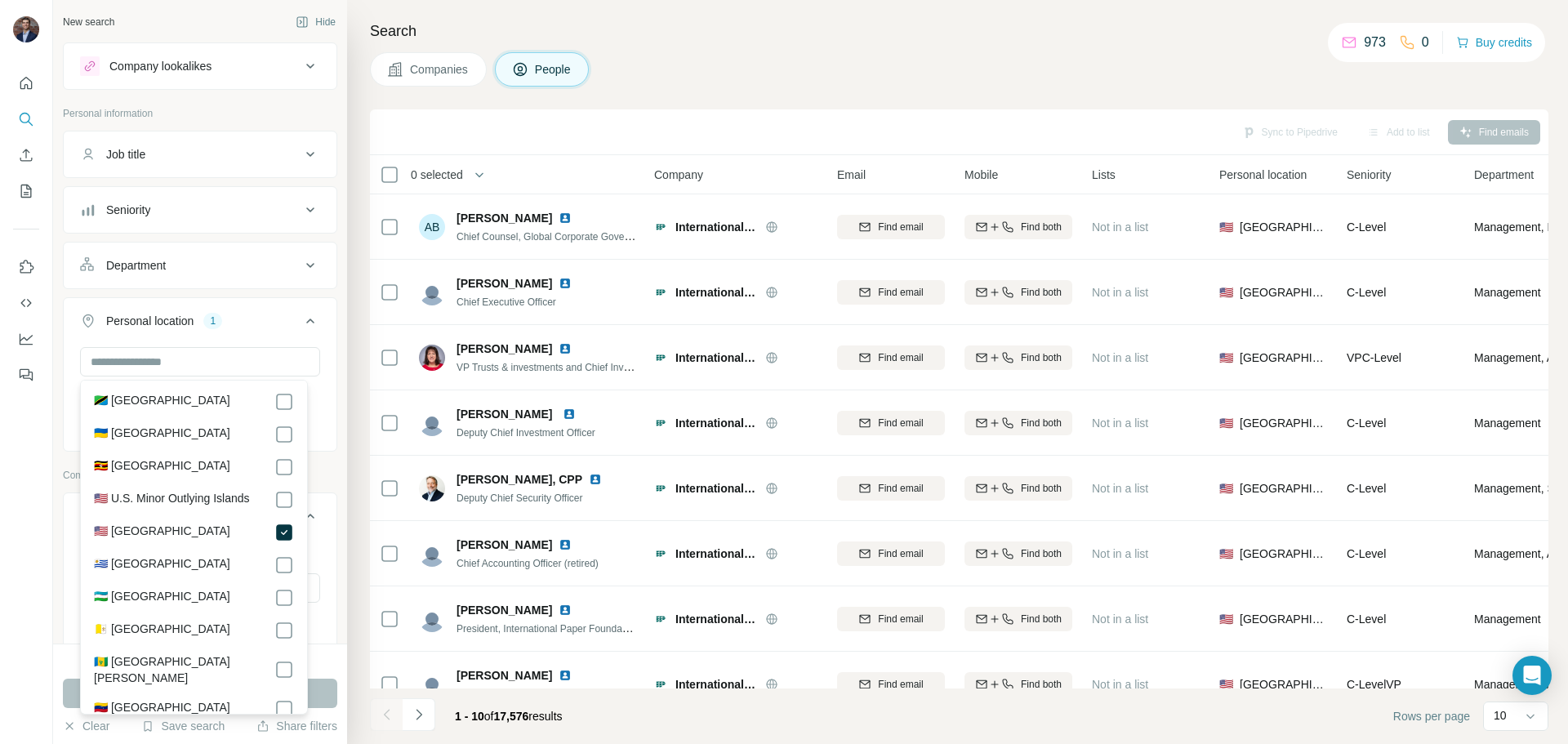
click at [58, 377] on div "New search Hide Company lookalikes Personal information Job title Seniority Dep…" at bounding box center [200, 322] width 294 height 644
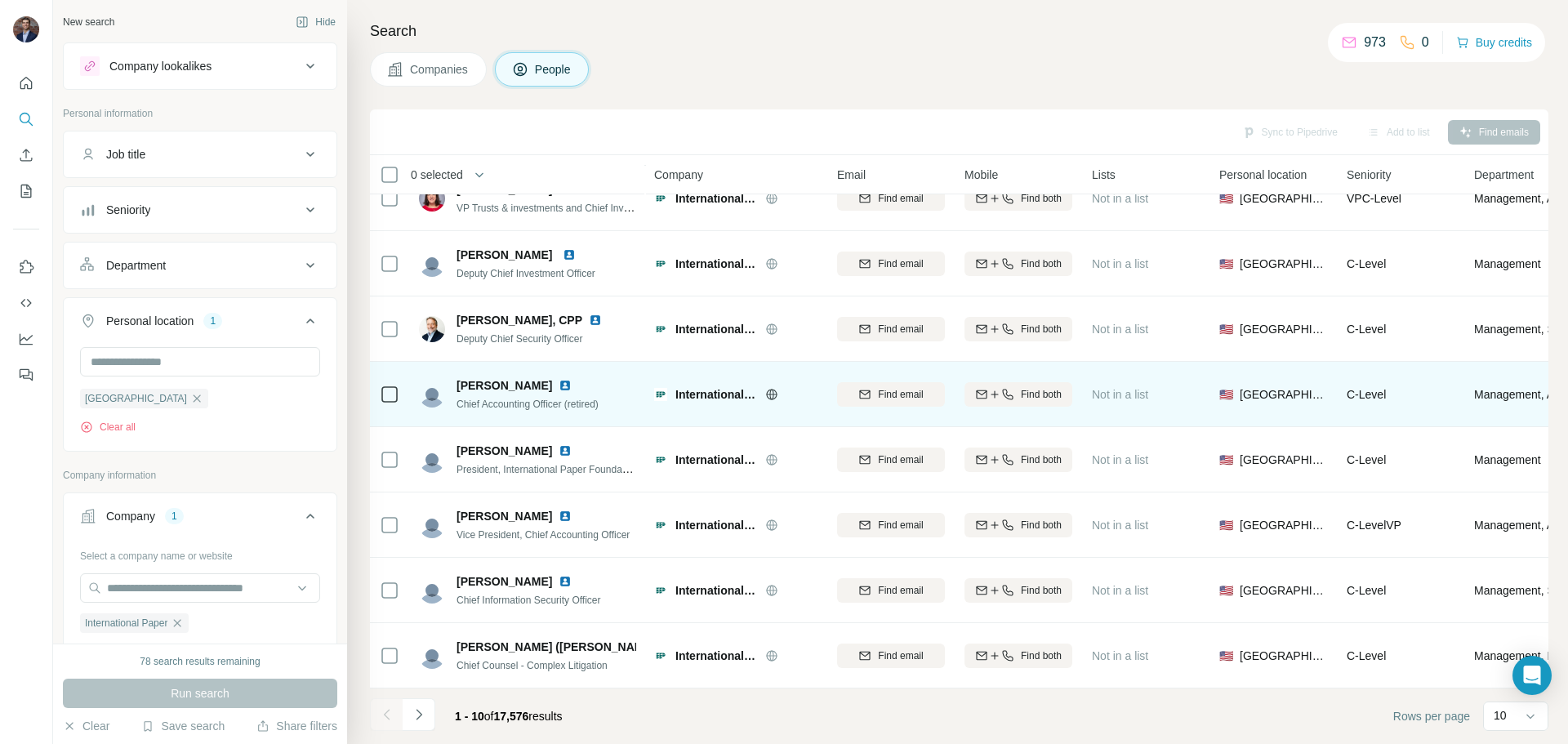
scroll to position [167, 0]
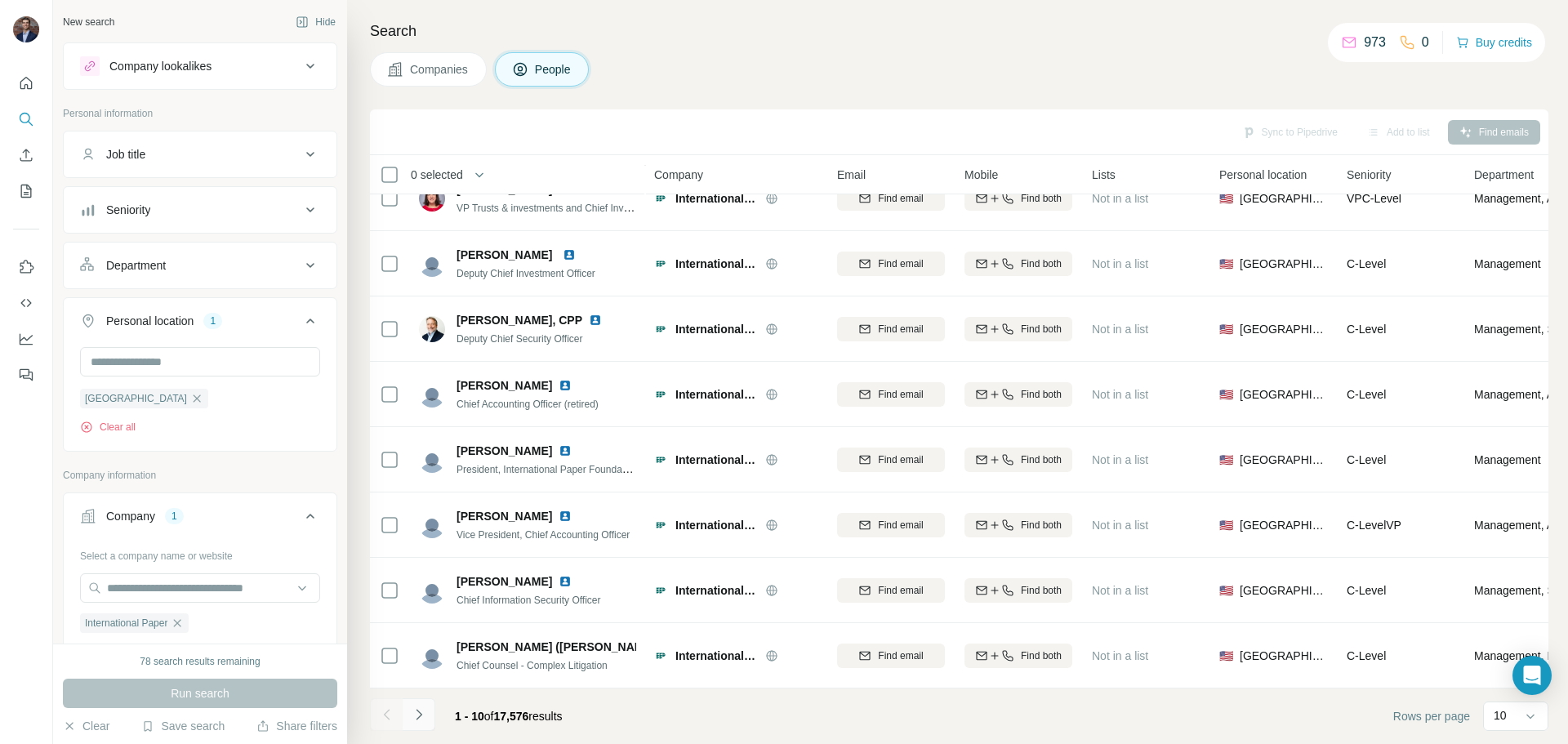
click at [431, 706] on button "Navigate to next page" at bounding box center [419, 714] width 32 height 32
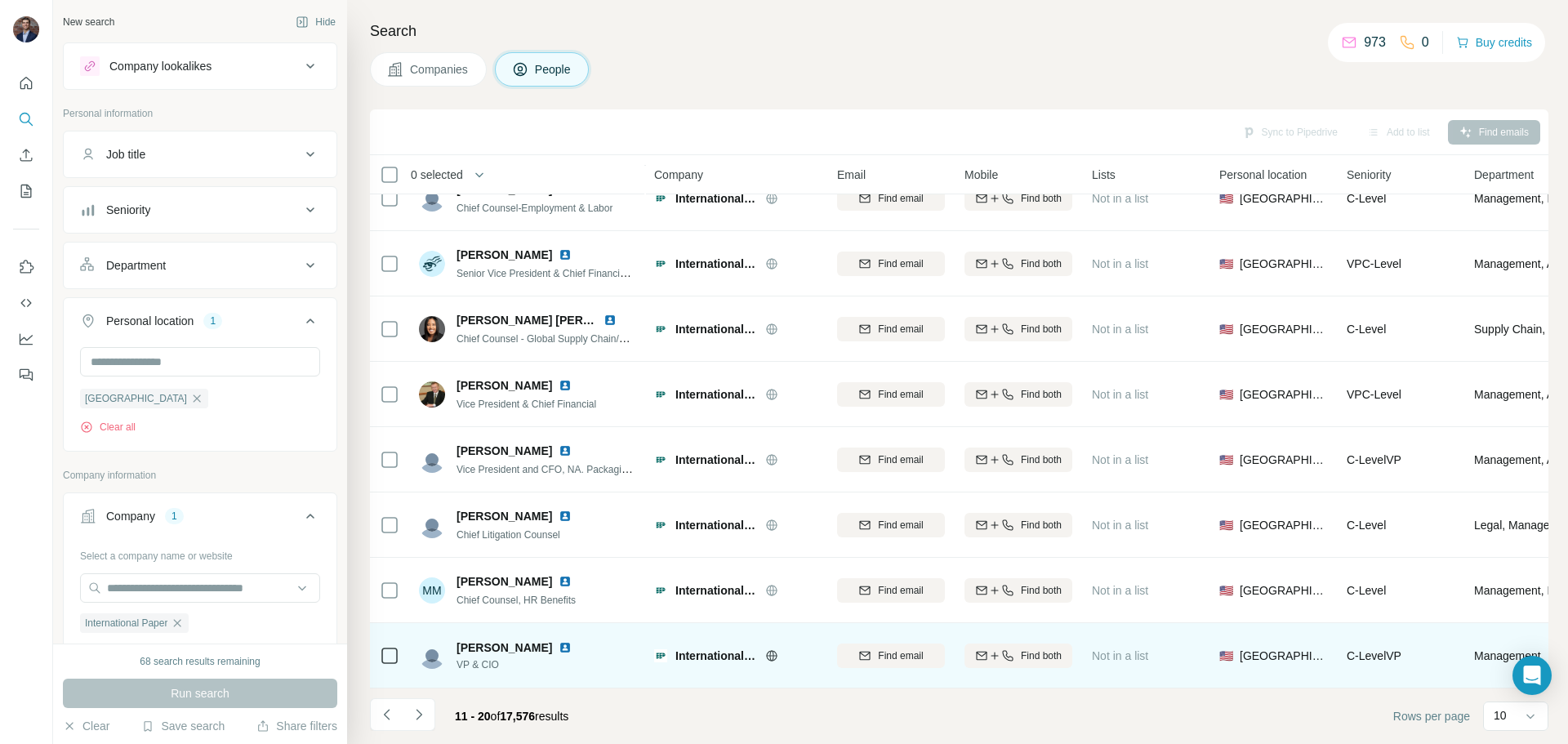
scroll to position [0, 0]
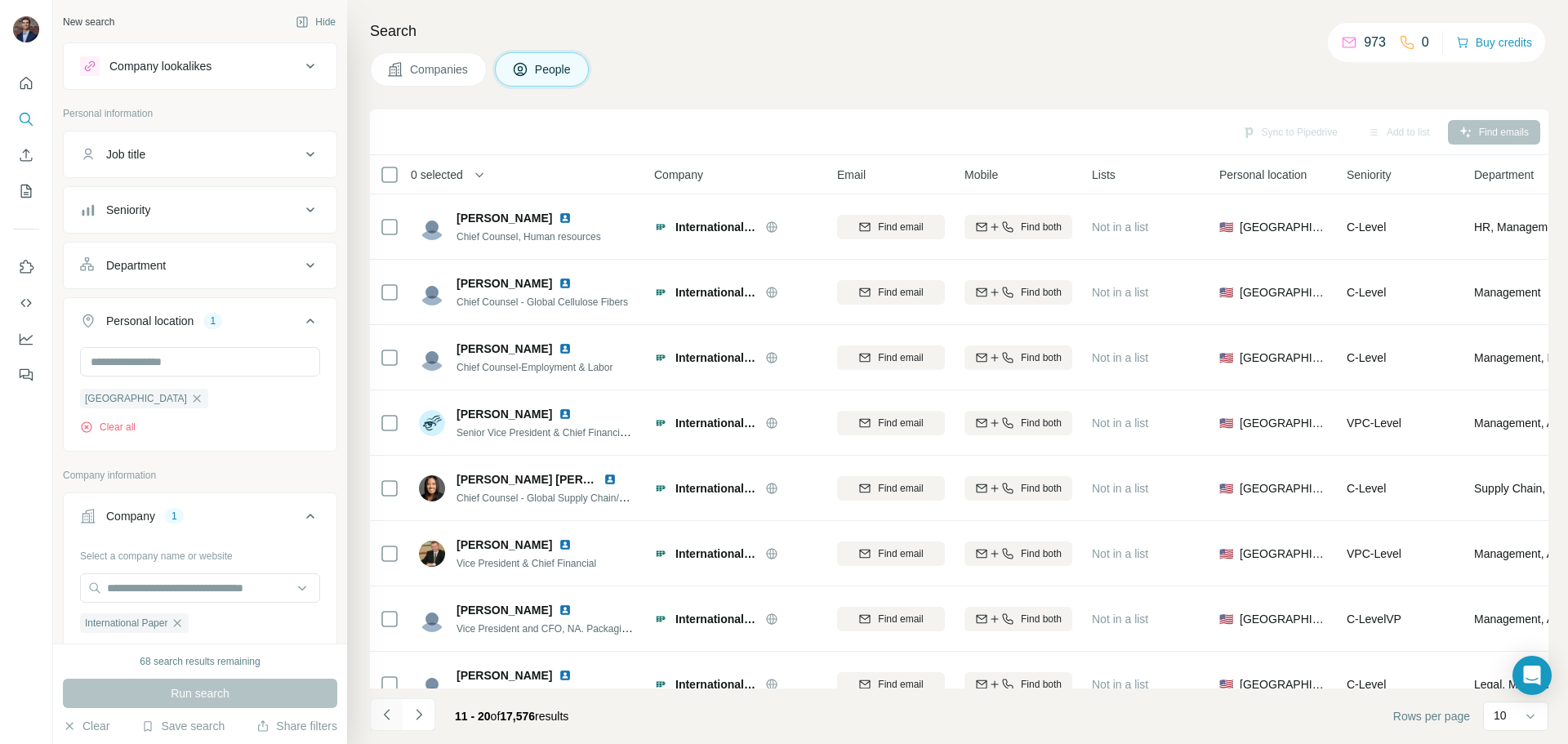
click at [393, 718] on icon "Navigate to previous page" at bounding box center [387, 714] width 17 height 17
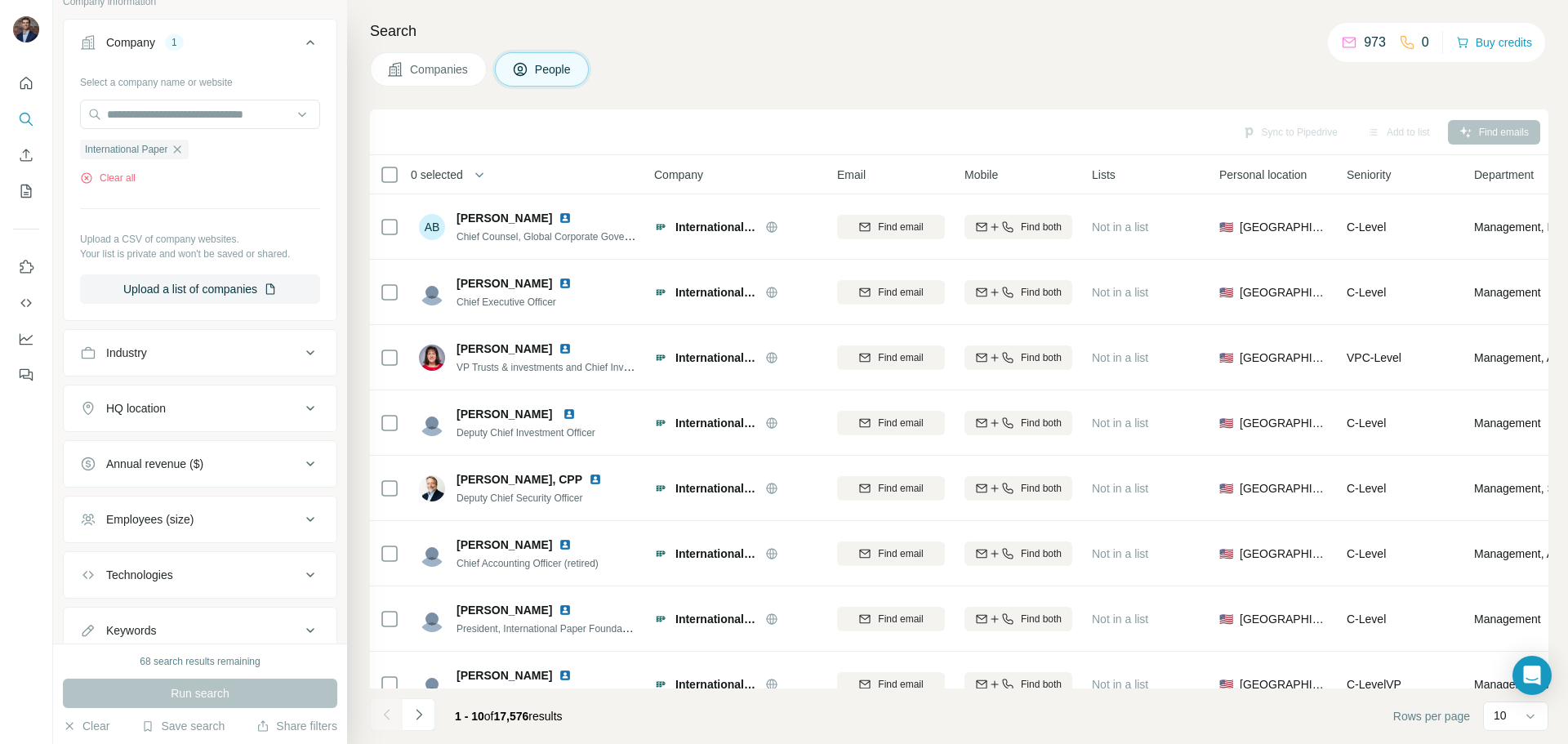
scroll to position [490, 0]
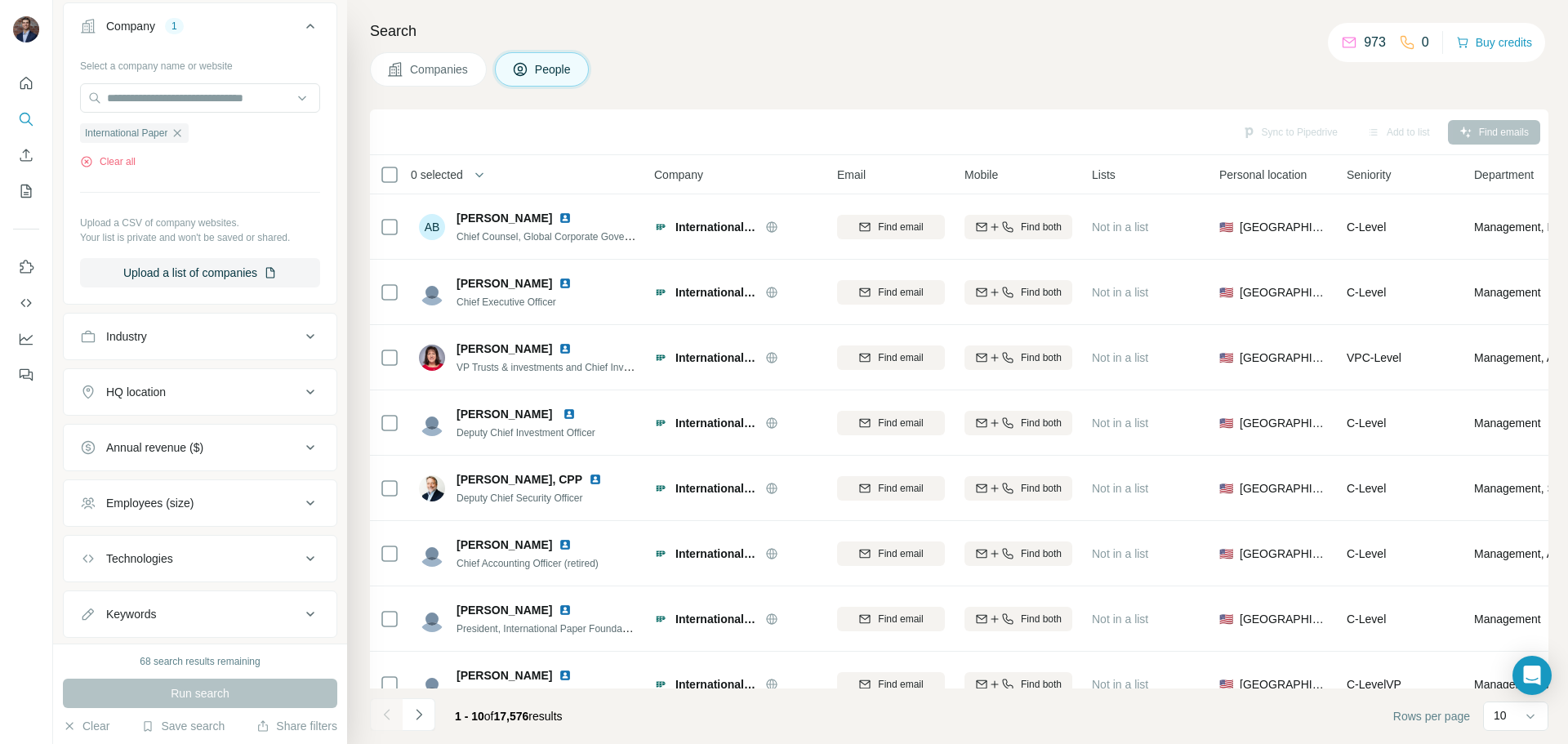
click at [288, 412] on button "HQ location" at bounding box center [200, 392] width 273 height 39
click at [269, 429] on input "text" at bounding box center [200, 433] width 240 height 30
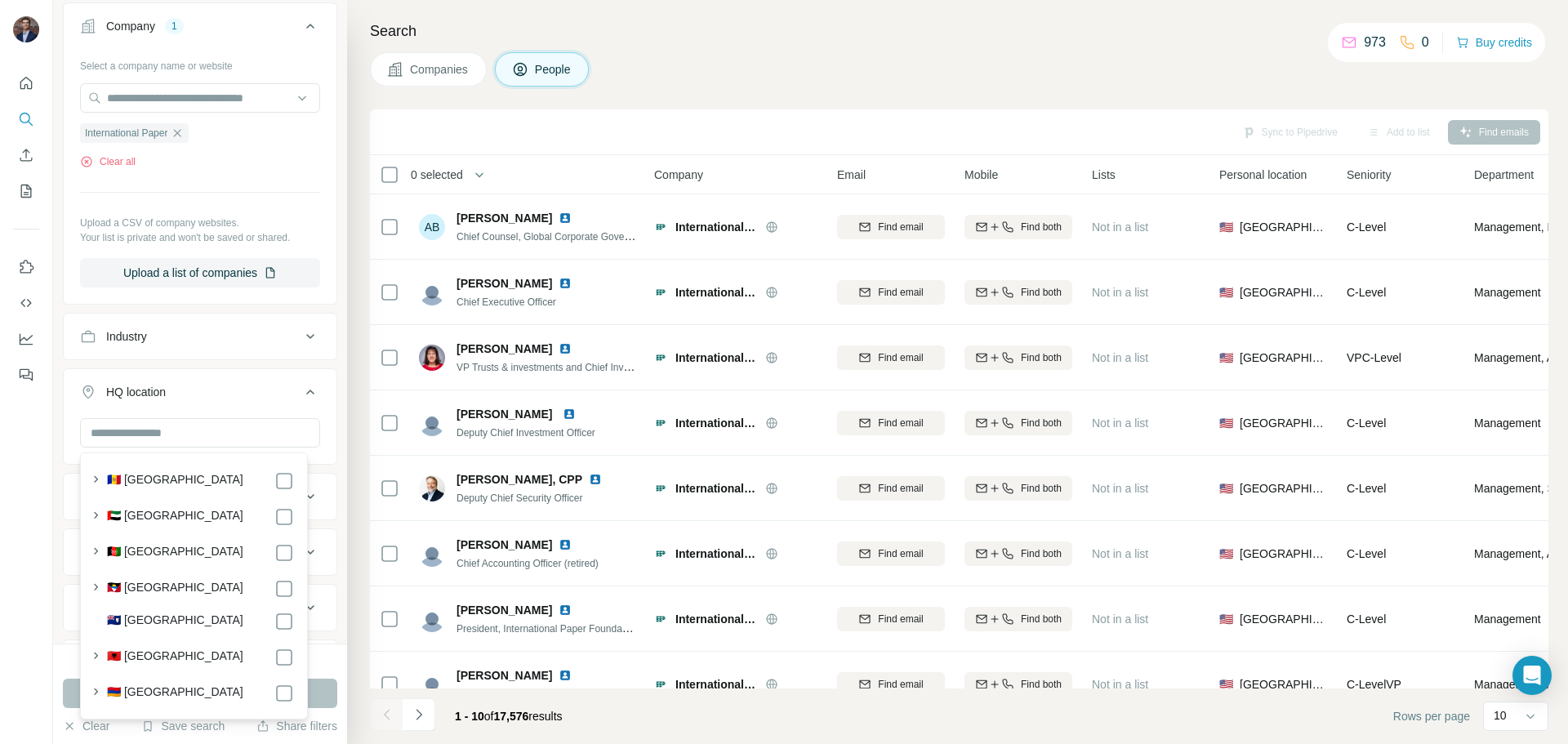
click at [56, 392] on div "New search Hide Company lookalikes Personal information Job title Seniority Dep…" at bounding box center [200, 322] width 294 height 644
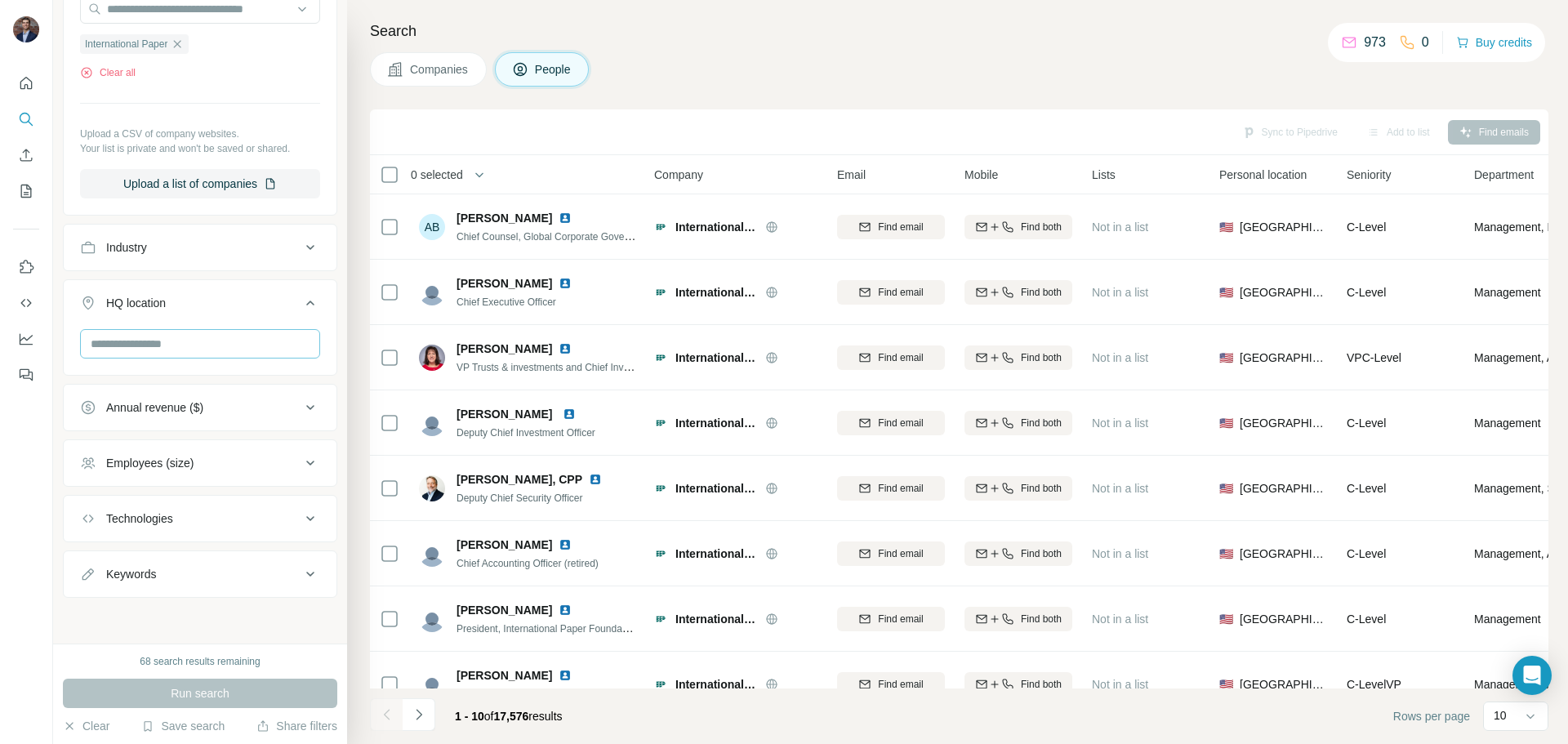
scroll to position [581, 0]
click at [225, 461] on div "Employees (size)" at bounding box center [190, 463] width 221 height 17
click at [225, 461] on div "Employees (size)" at bounding box center [190, 461] width 221 height 17
click at [232, 531] on button "Technologies" at bounding box center [200, 518] width 273 height 39
click at [228, 510] on div "Technologies" at bounding box center [190, 517] width 221 height 17
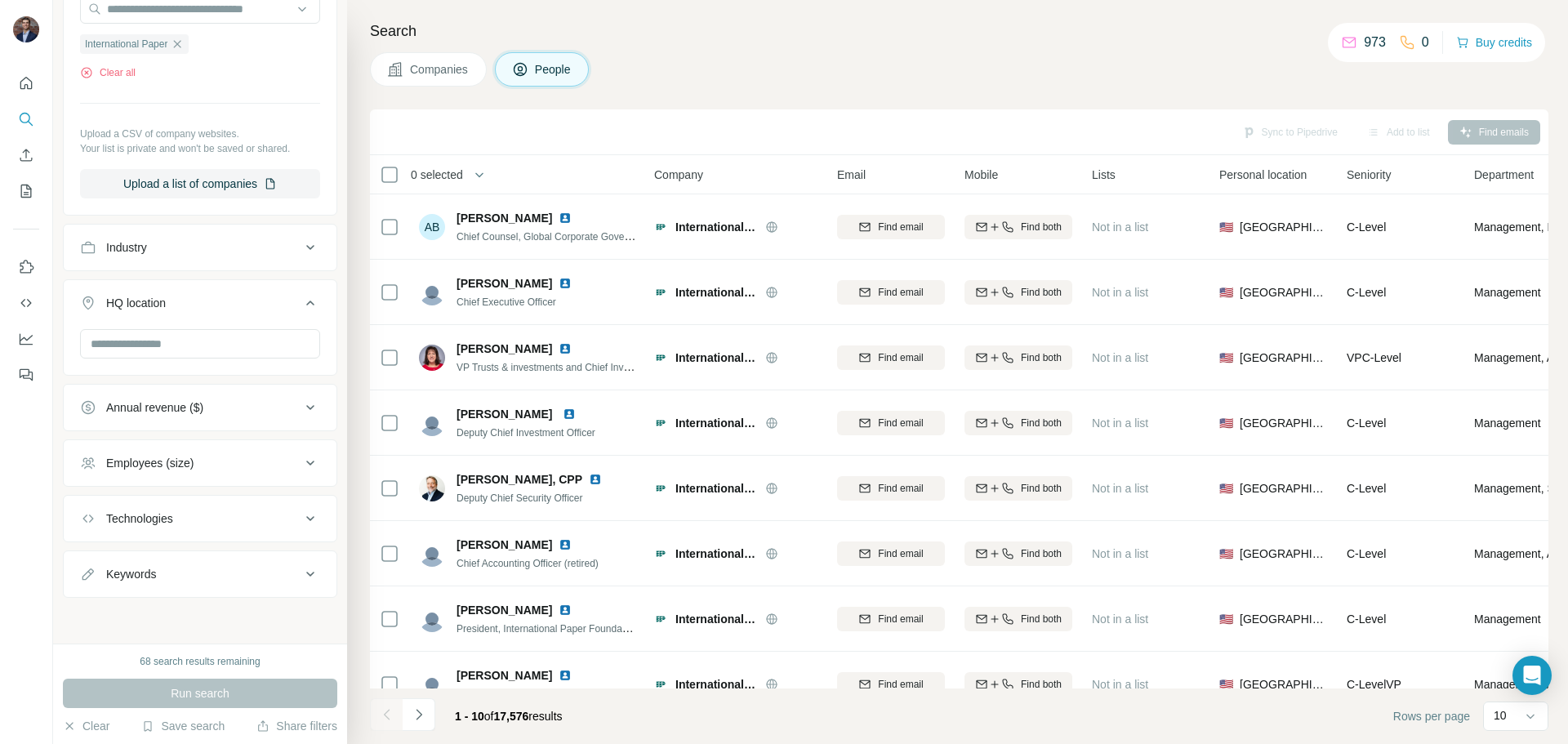
click at [261, 569] on div "Keywords" at bounding box center [190, 574] width 221 height 17
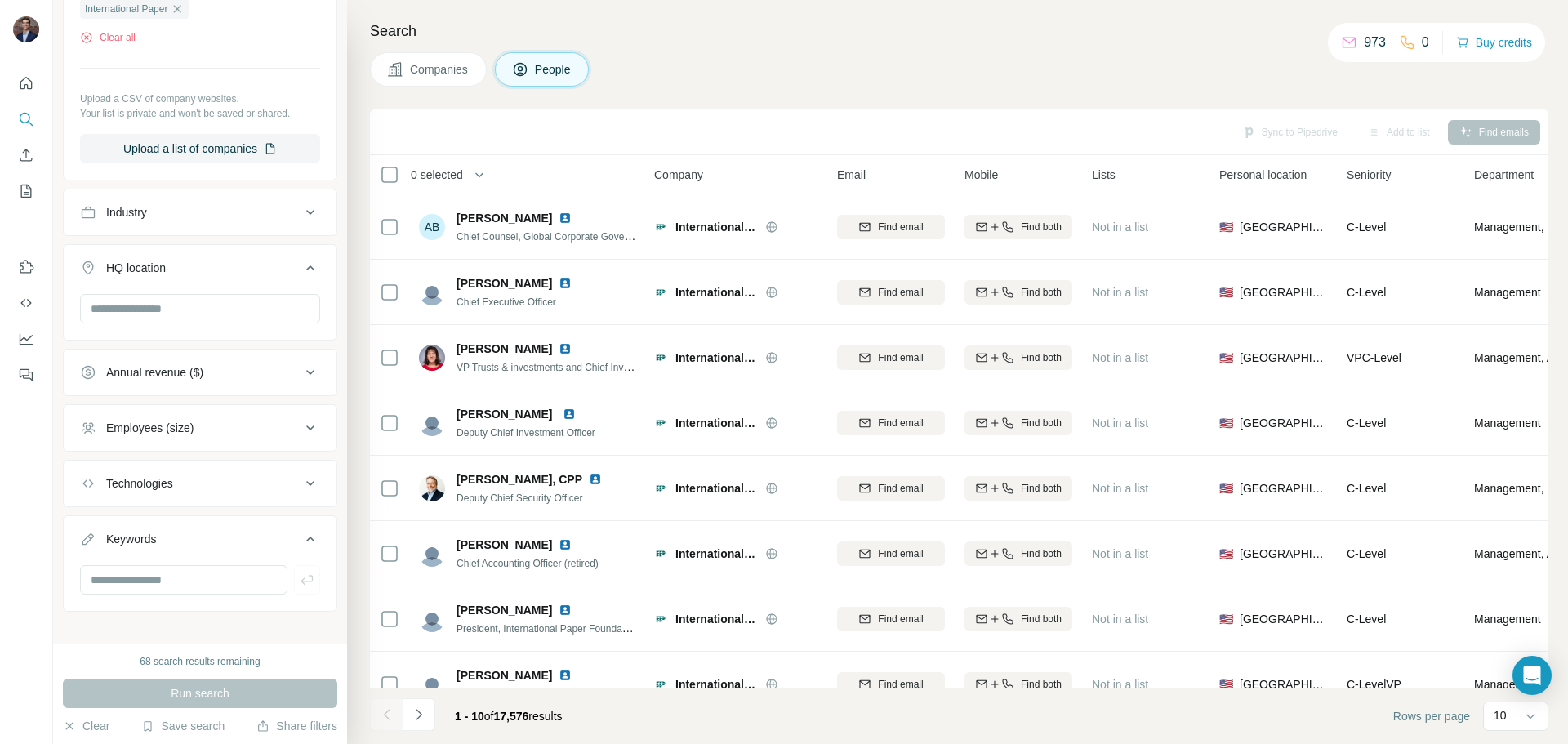
scroll to position [630, 0]
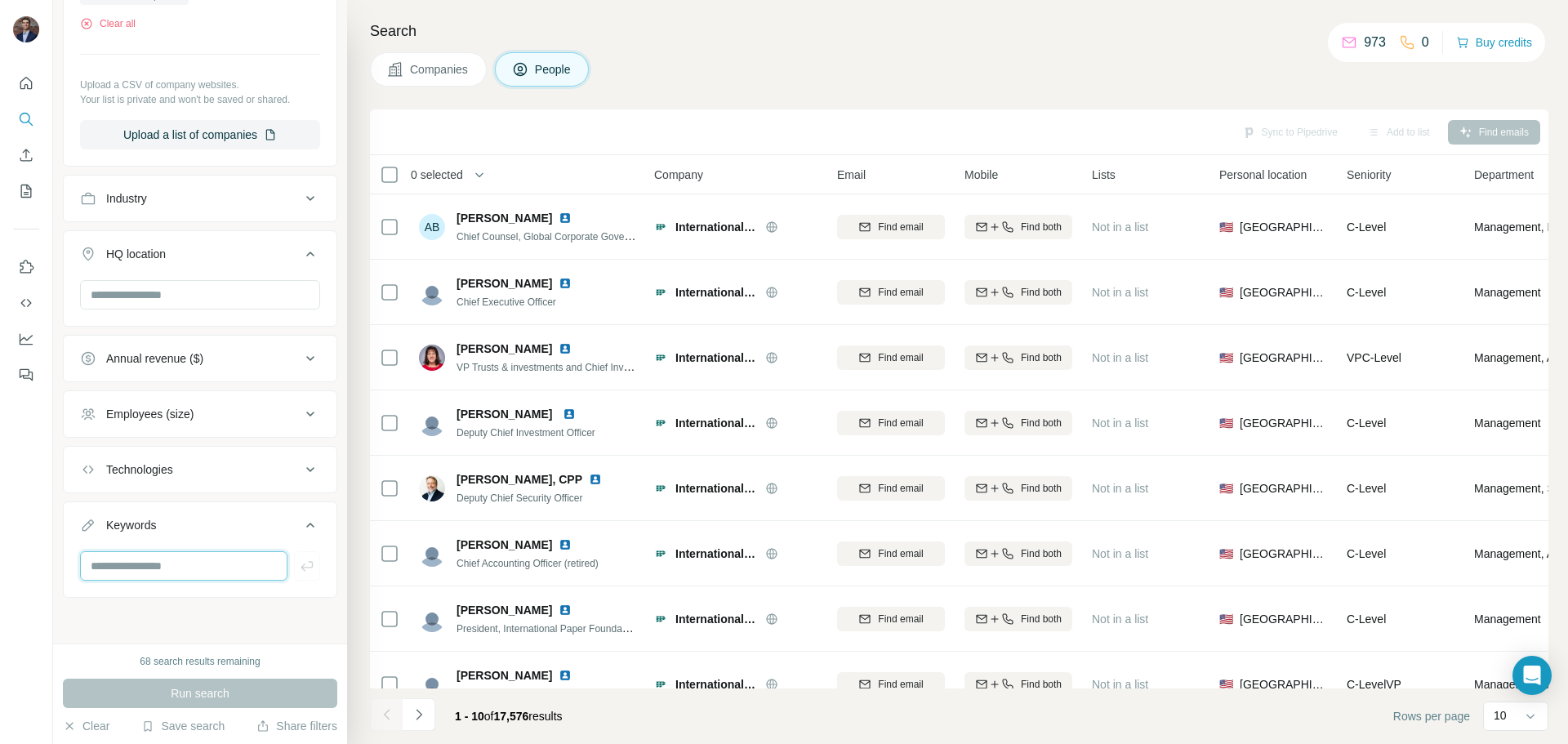
click at [208, 561] on input "text" at bounding box center [184, 566] width 208 height 30
type input "********"
click at [299, 567] on icon "button" at bounding box center [307, 566] width 17 height 17
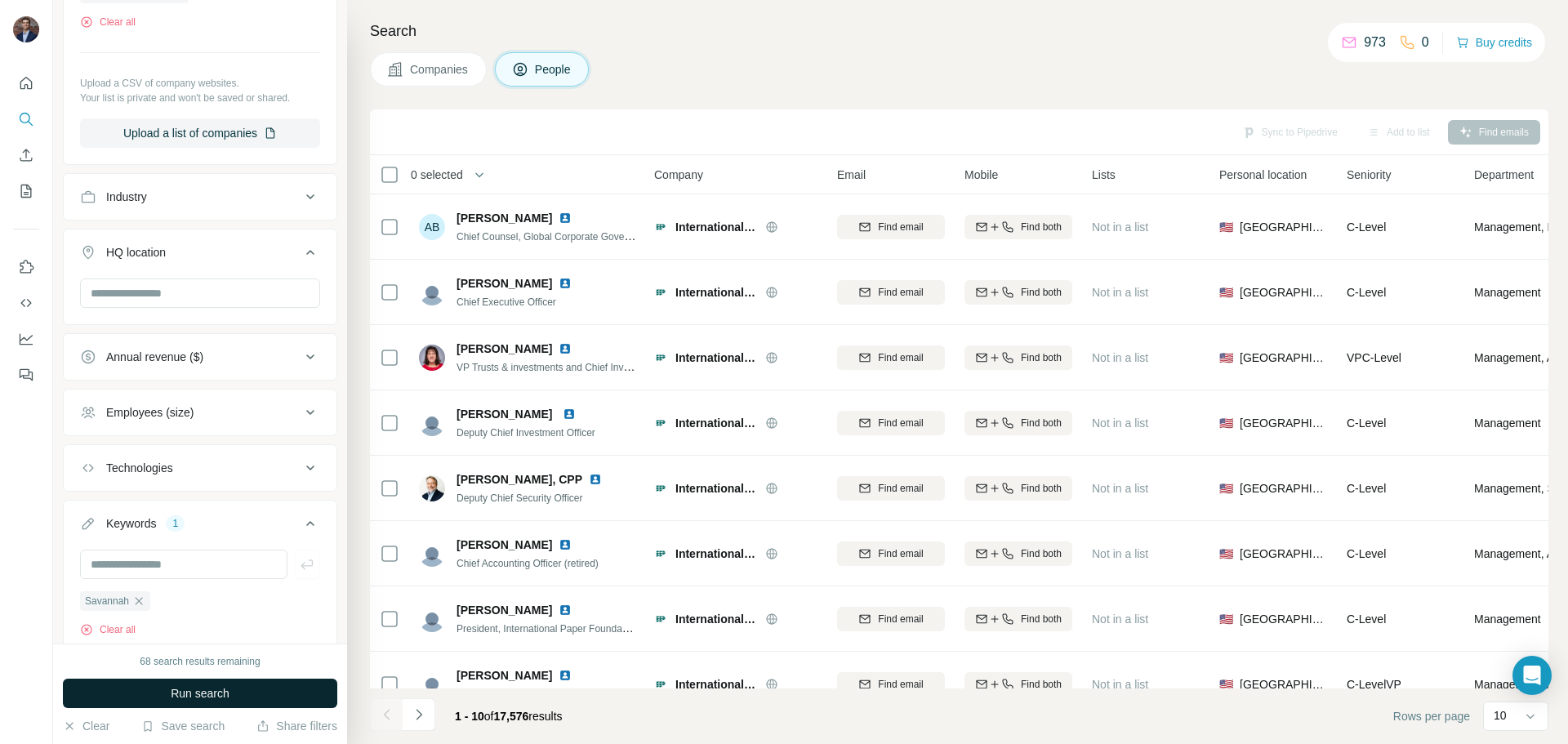
click at [251, 689] on button "Run search" at bounding box center [200, 693] width 275 height 30
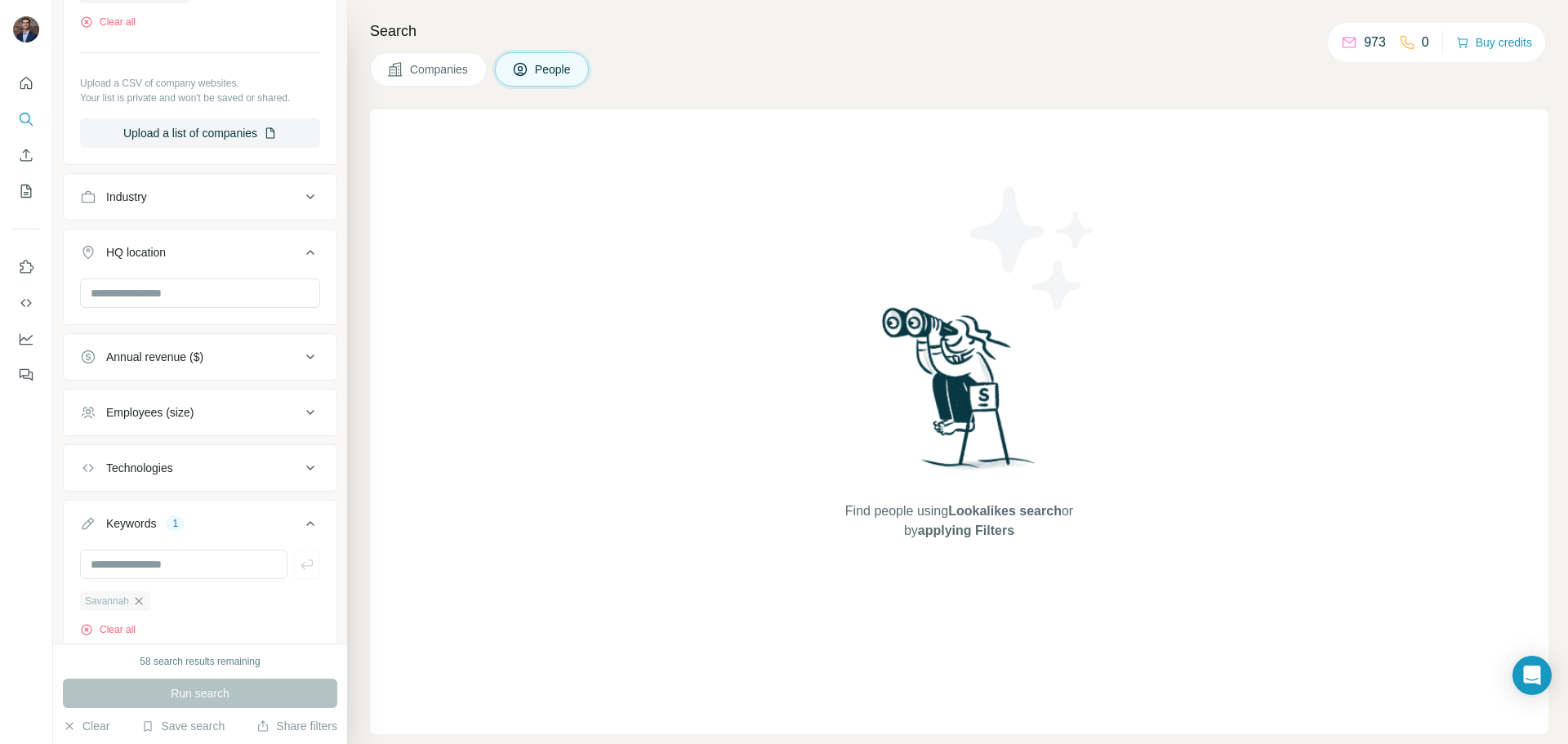
click at [142, 600] on icon "button" at bounding box center [139, 601] width 13 height 13
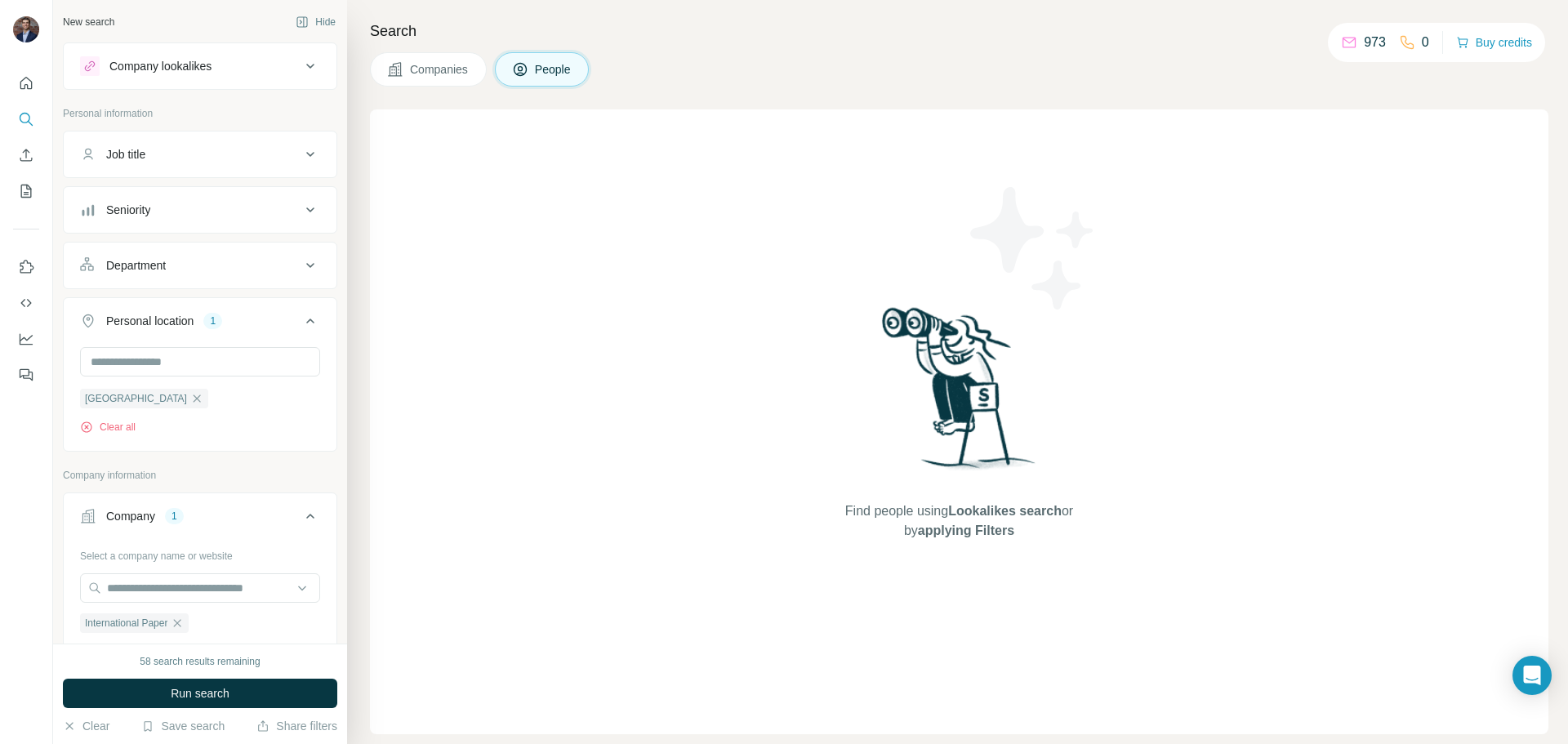
click at [251, 690] on button "Run search" at bounding box center [200, 693] width 275 height 30
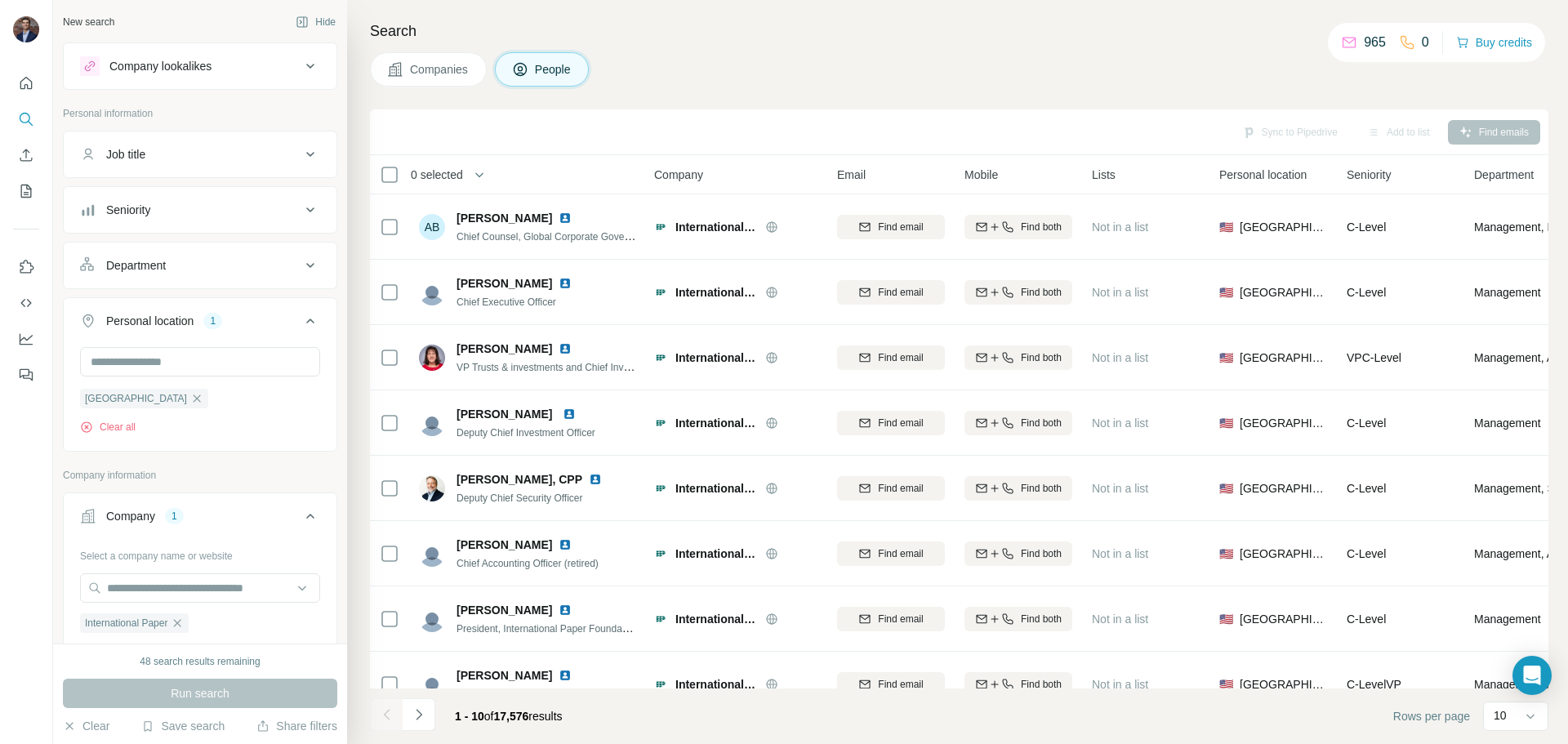
click at [302, 215] on icon at bounding box center [310, 209] width 19 height 19
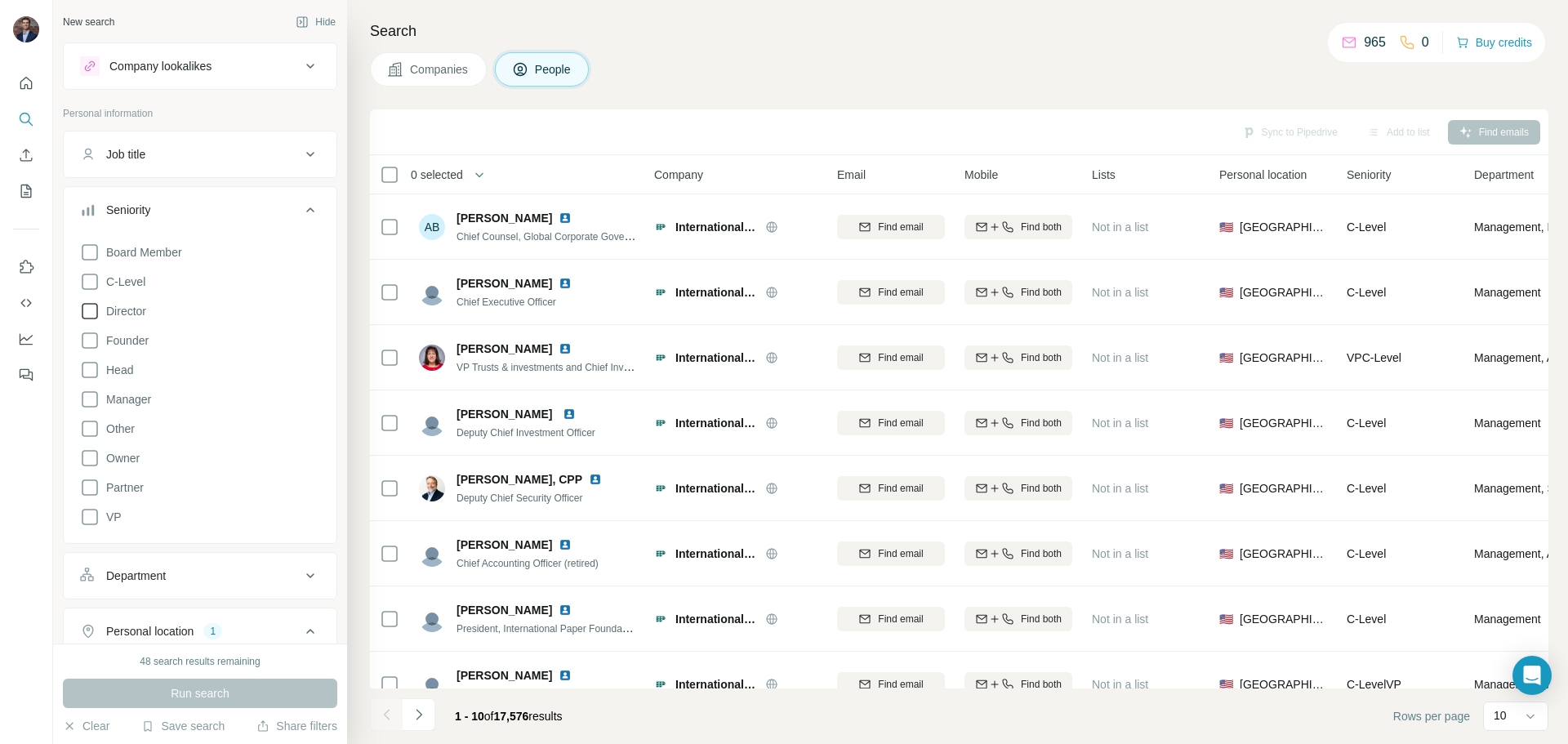
click at [93, 310] on icon at bounding box center [90, 311] width 19 height 19
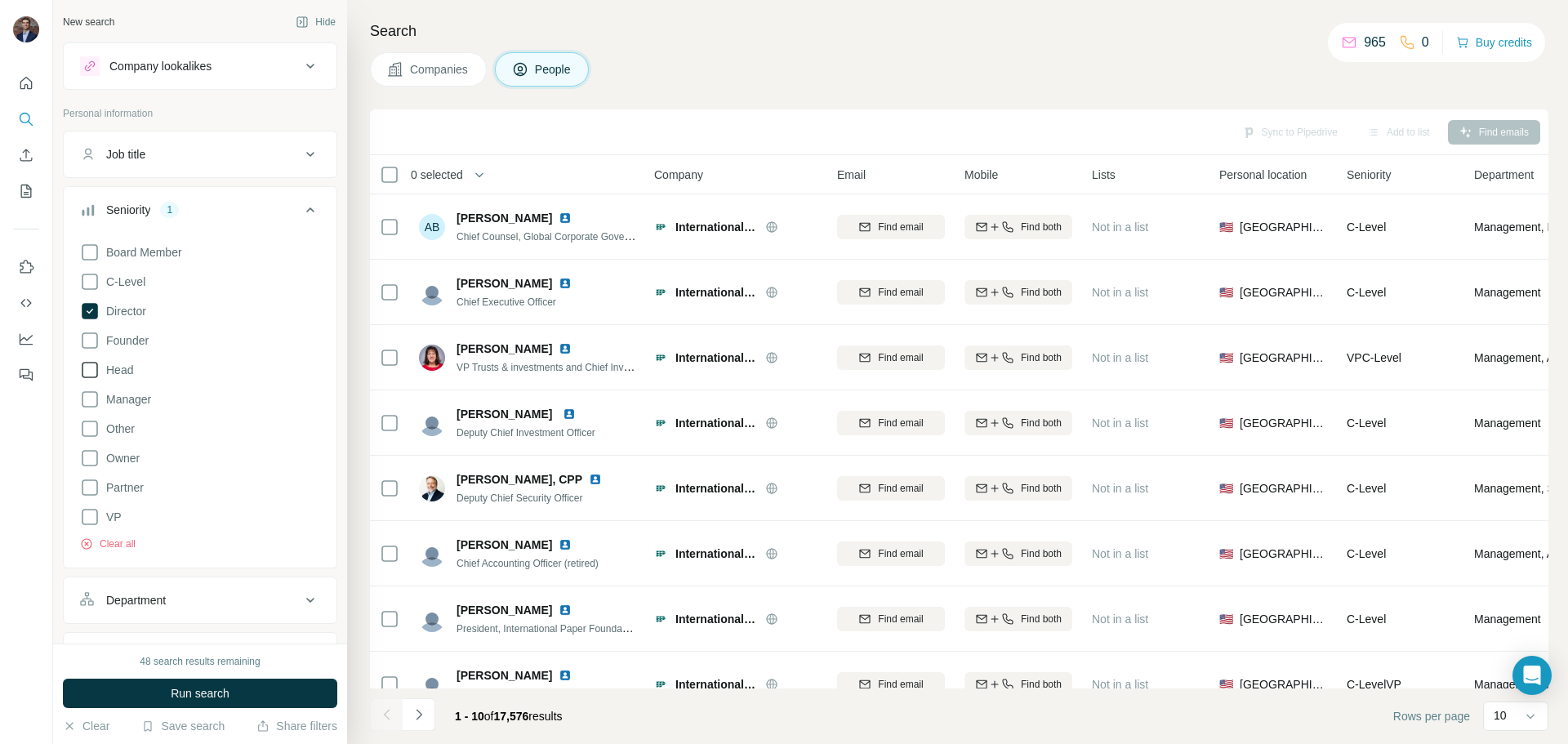
click at [94, 372] on icon at bounding box center [90, 370] width 19 height 19
click at [92, 393] on icon at bounding box center [90, 399] width 19 height 19
click at [159, 691] on button "Run search" at bounding box center [200, 693] width 275 height 30
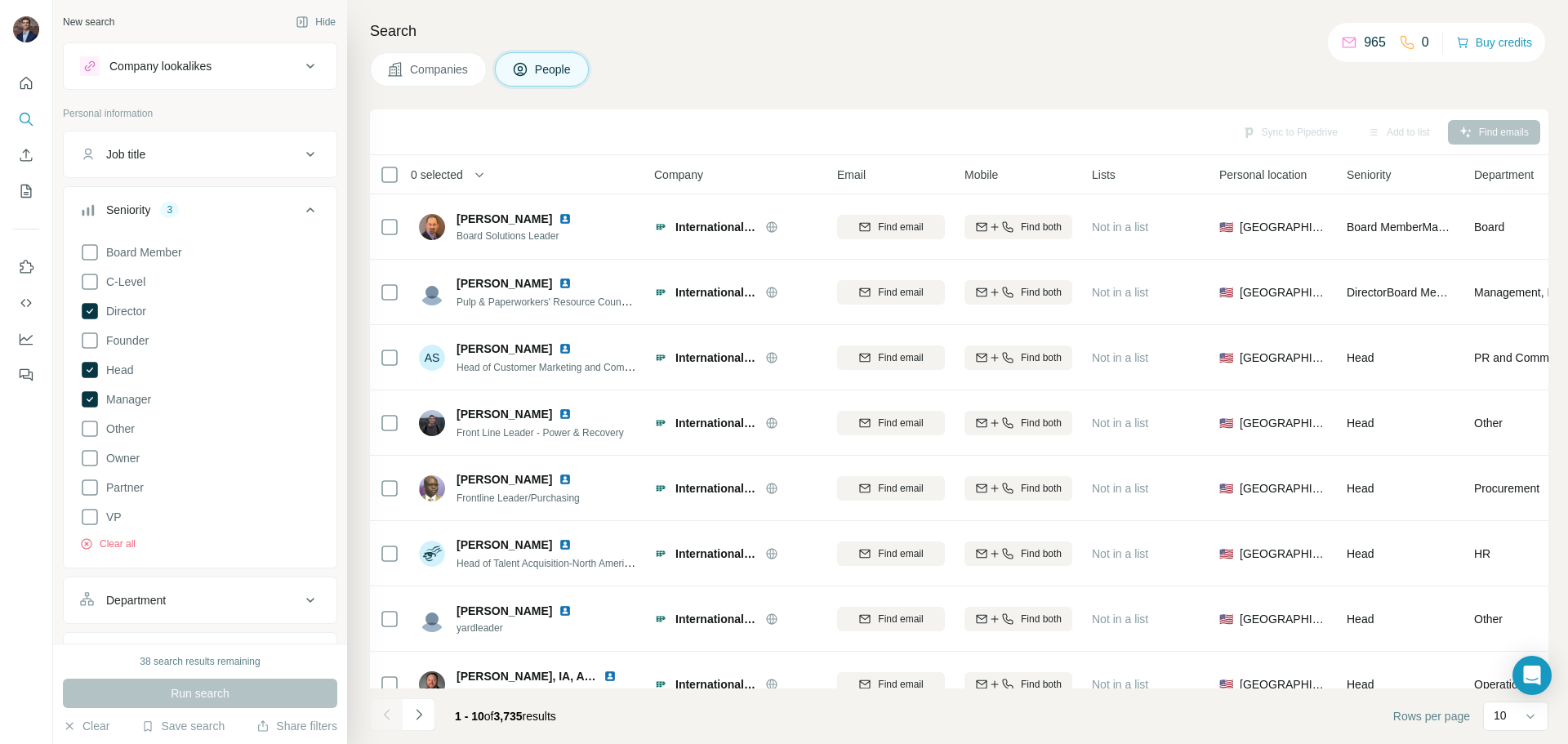
click at [674, 64] on div "Companies People" at bounding box center [959, 69] width 1179 height 34
